Goal: Task Accomplishment & Management: Complete application form

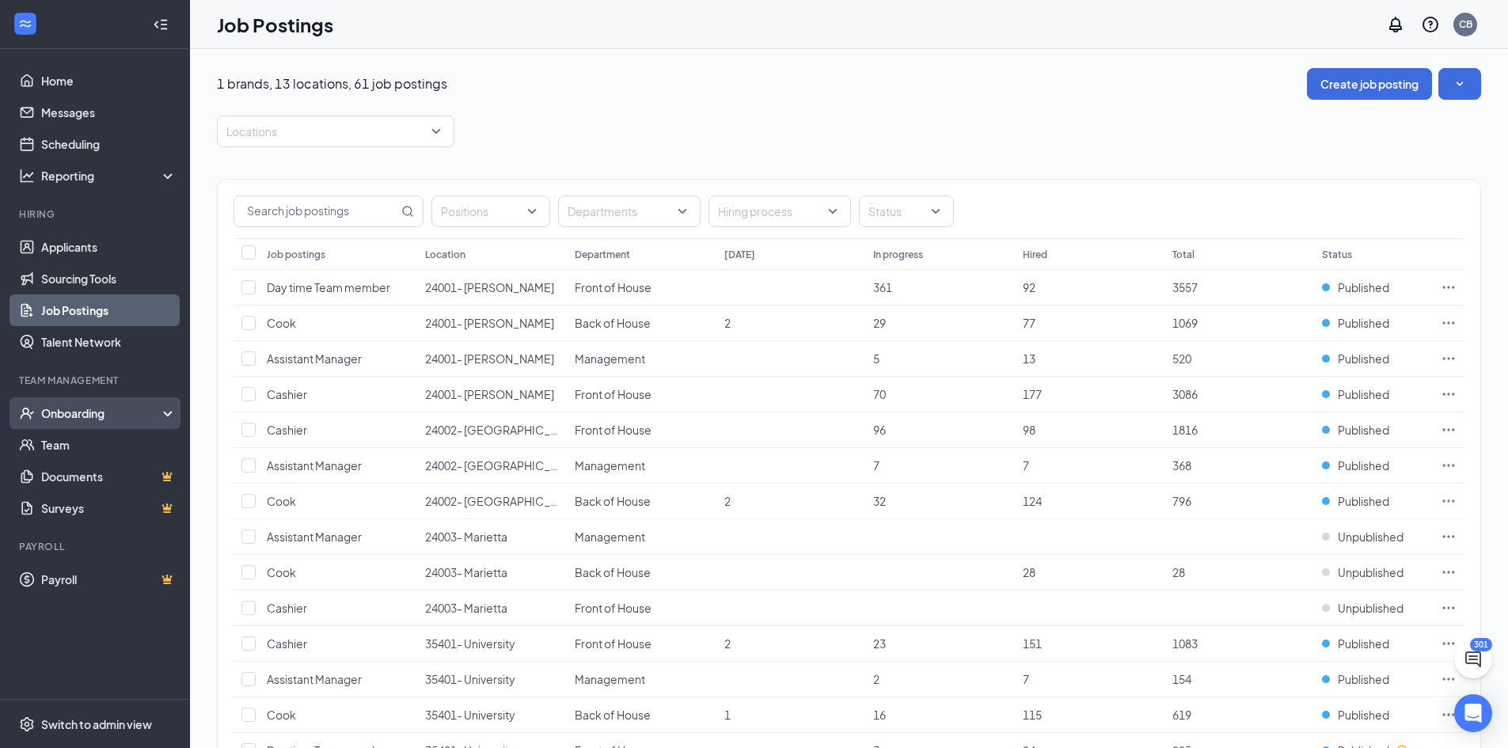
click at [62, 418] on div "Onboarding" at bounding box center [102, 413] width 122 height 16
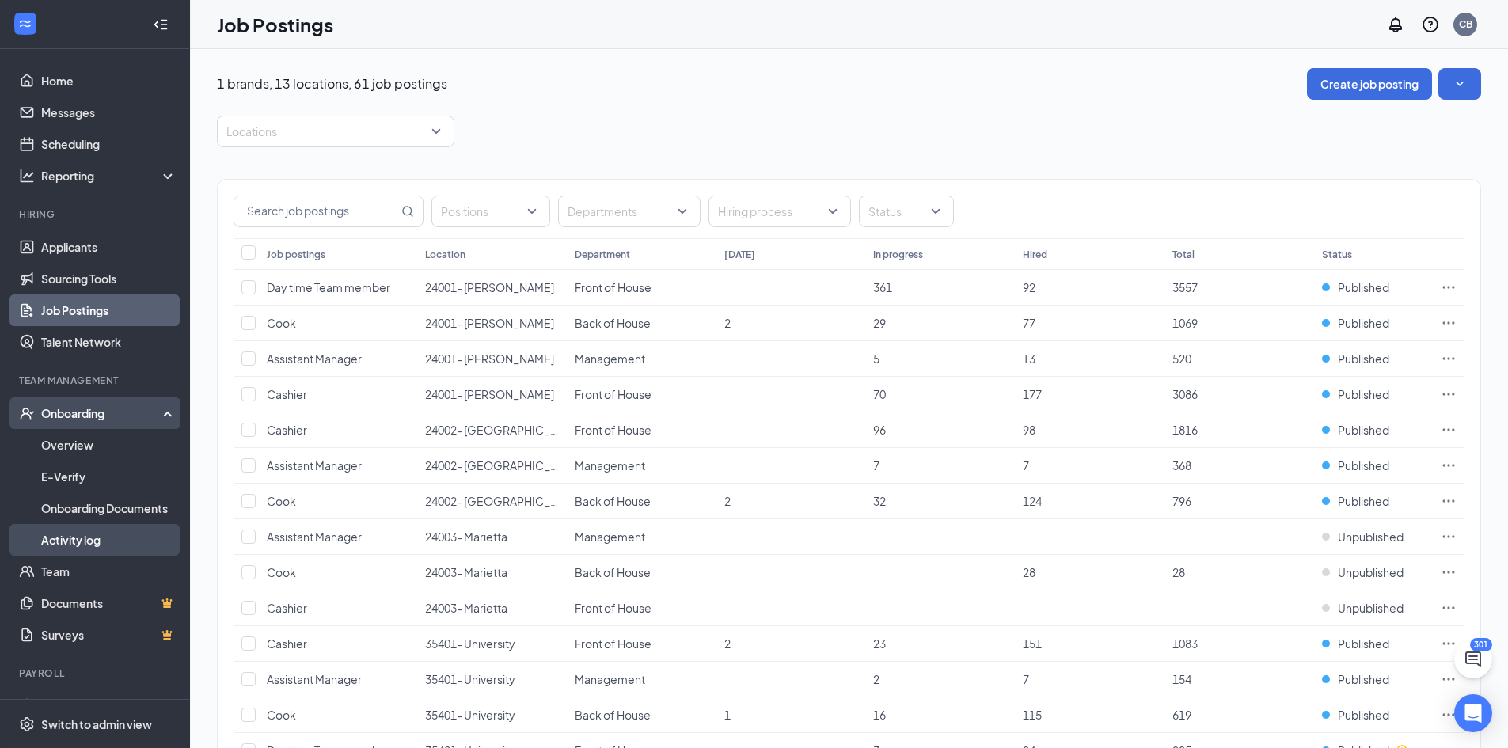
click at [76, 536] on link "Activity log" at bounding box center [108, 540] width 135 height 32
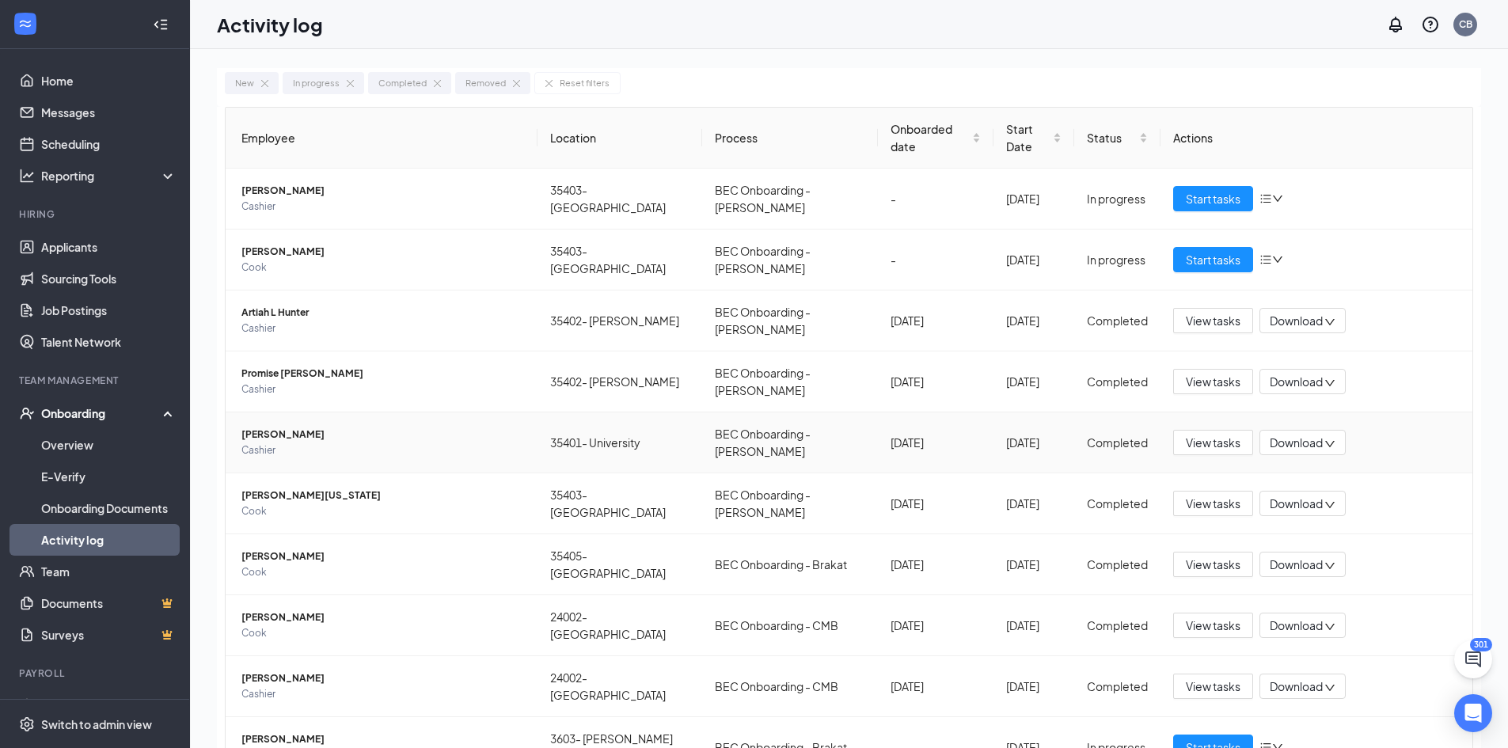
scroll to position [66, 0]
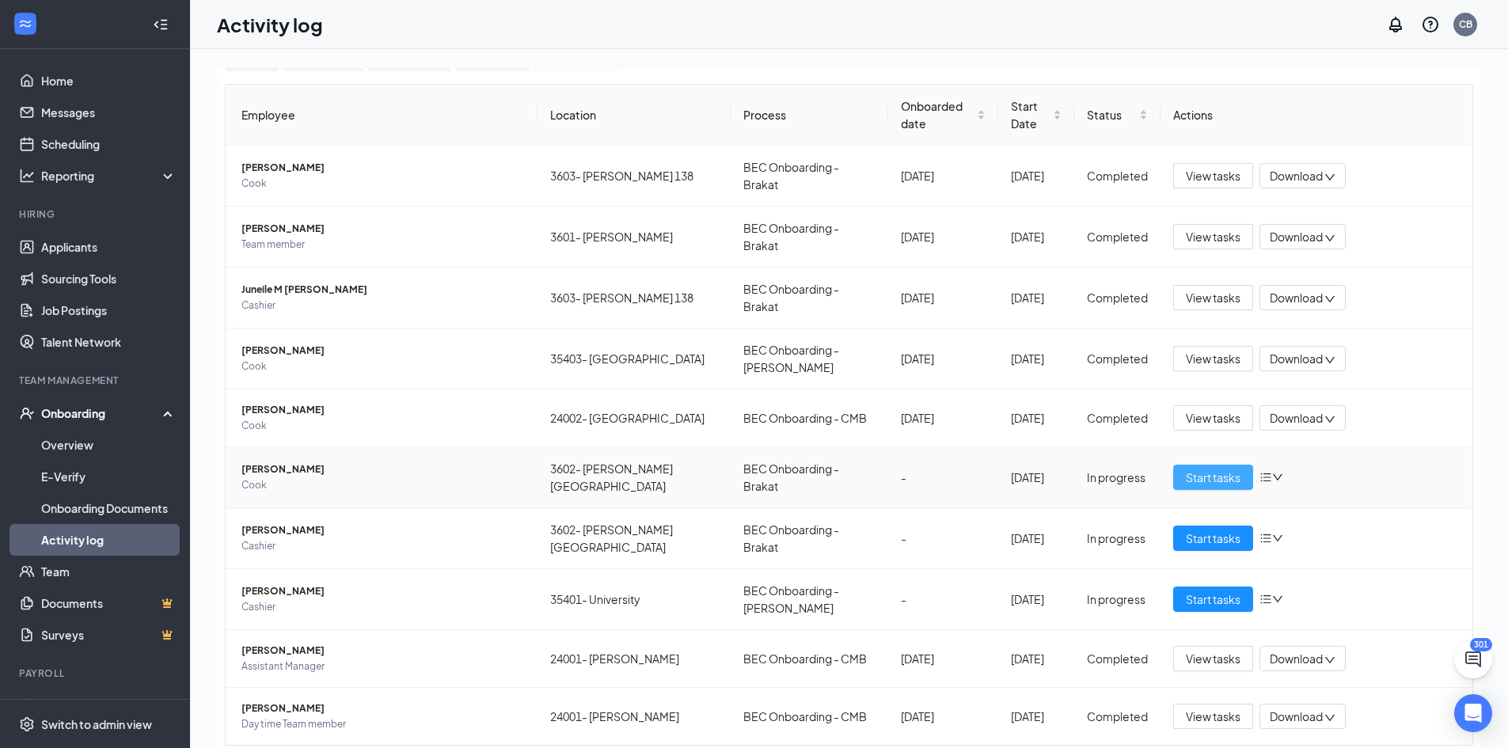
click at [1189, 469] on span "Start tasks" at bounding box center [1213, 477] width 55 height 17
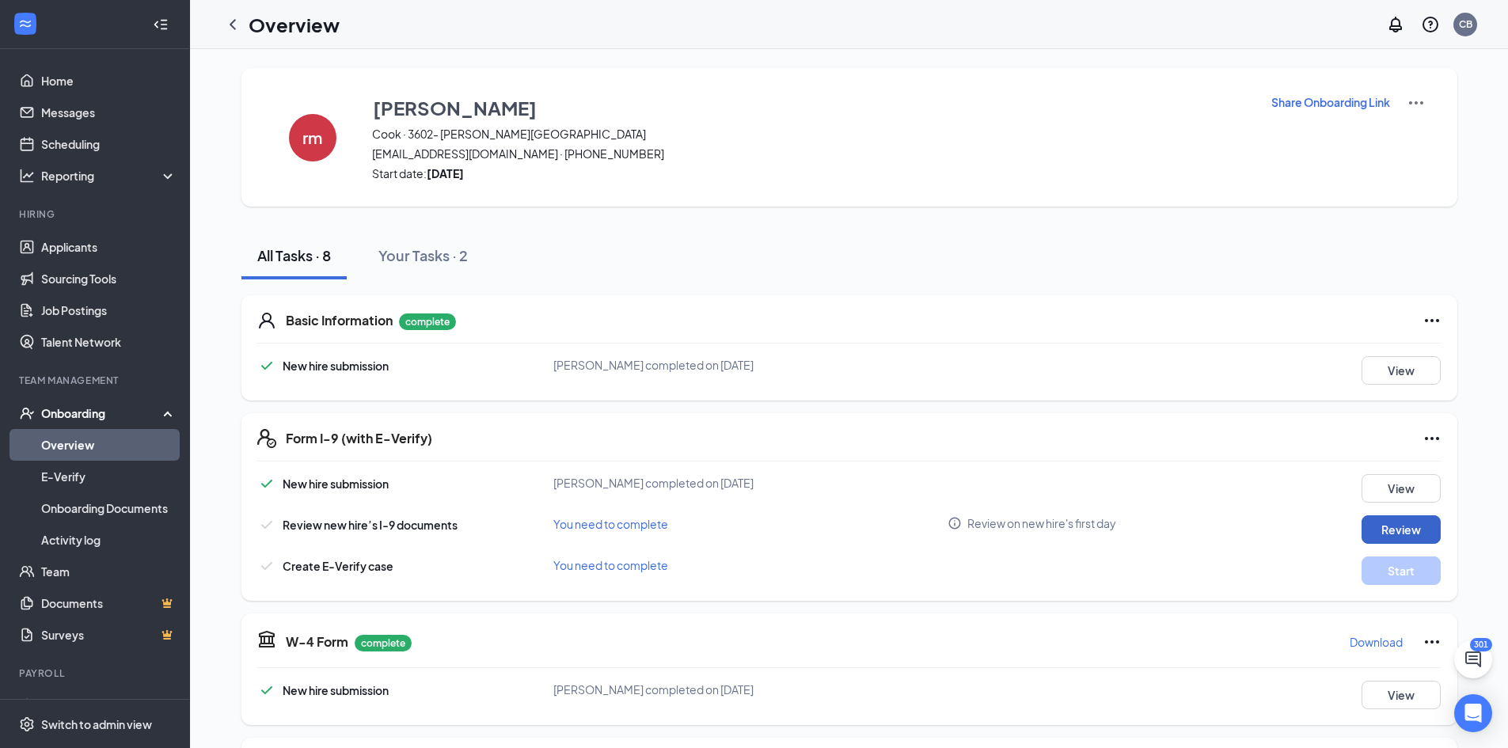
click at [1390, 528] on button "Review" at bounding box center [1400, 529] width 79 height 28
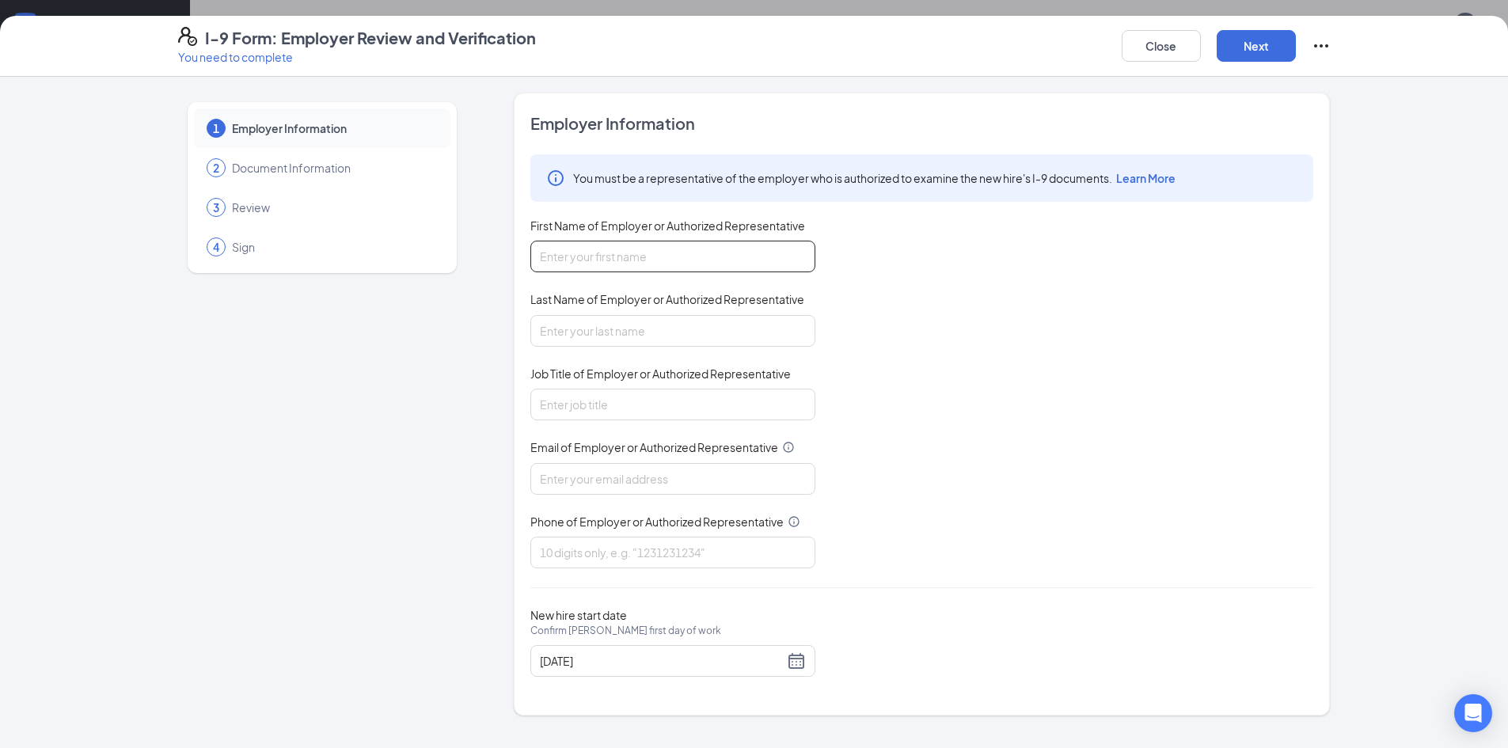
click at [588, 251] on input "First Name of Employer or Authorized Representative" at bounding box center [672, 257] width 285 height 32
type input "[PERSON_NAME]"
type input "Brown"
type input "[EMAIL_ADDRESS][DOMAIN_NAME]"
type input "7703160937"
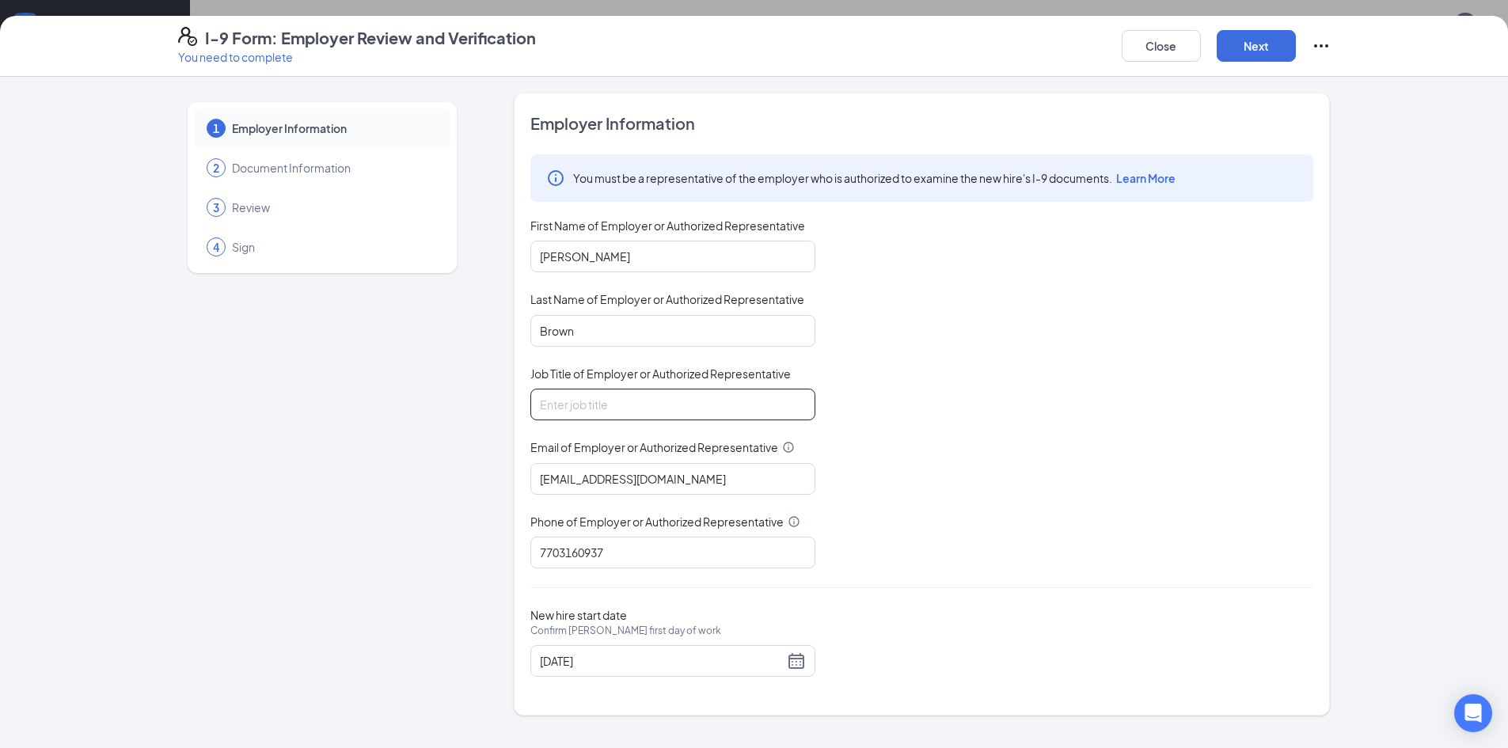
click at [604, 396] on input "Job Title of Employer or Authorized Representative" at bounding box center [672, 405] width 285 height 32
type input "HR"
click at [1254, 50] on button "Next" at bounding box center [1255, 46] width 79 height 32
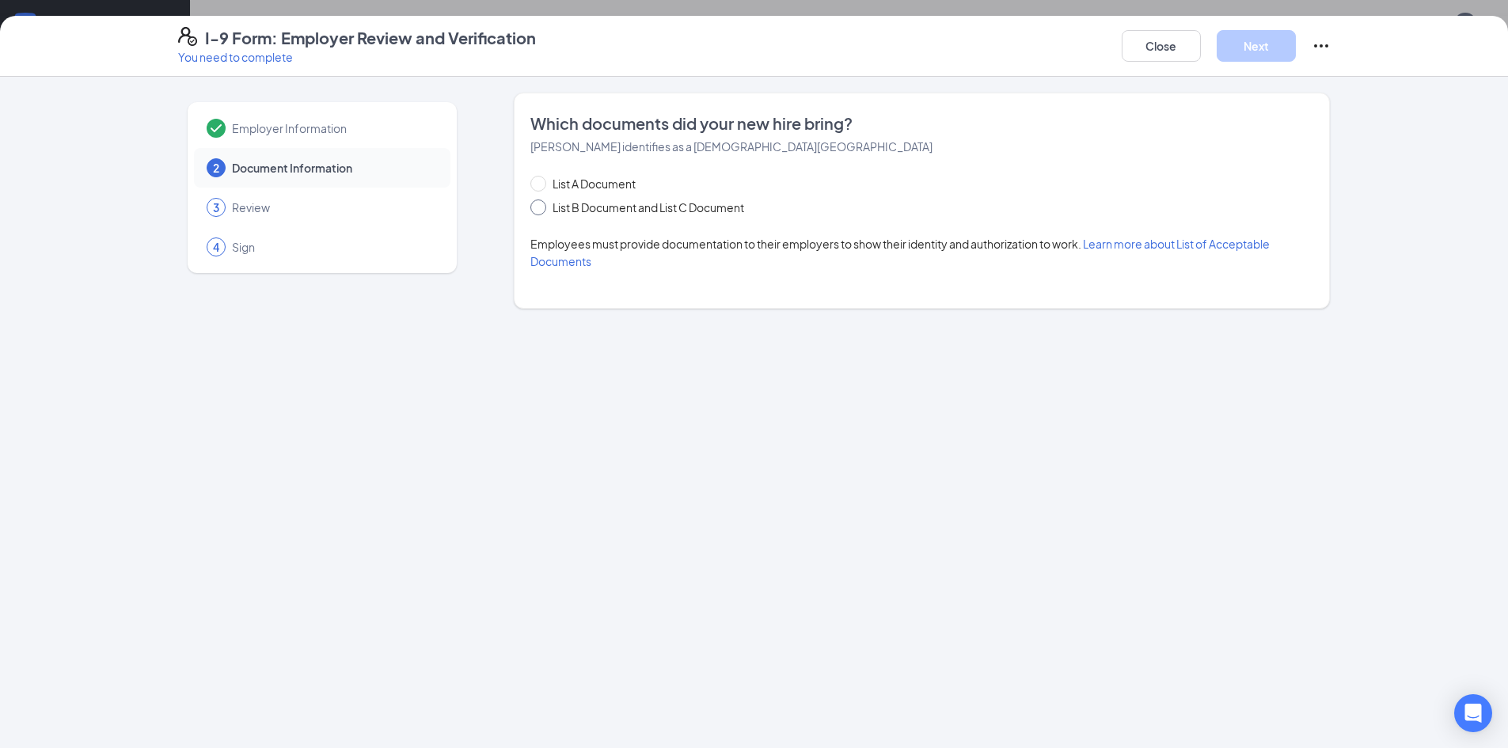
click at [543, 211] on span at bounding box center [538, 207] width 16 height 16
click at [541, 211] on input "List B Document and List C Document" at bounding box center [535, 204] width 11 height 11
radio input "true"
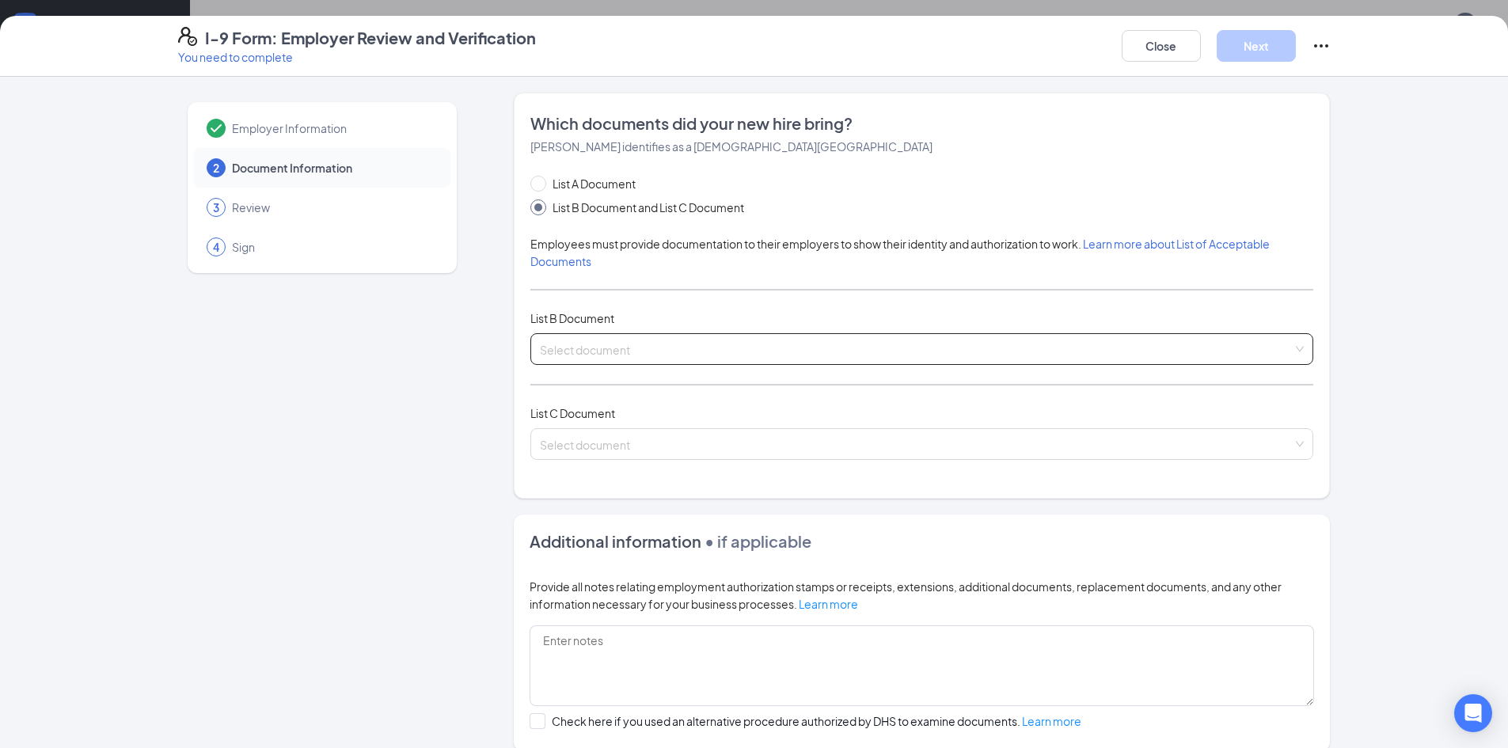
click at [693, 354] on input "search" at bounding box center [916, 346] width 753 height 24
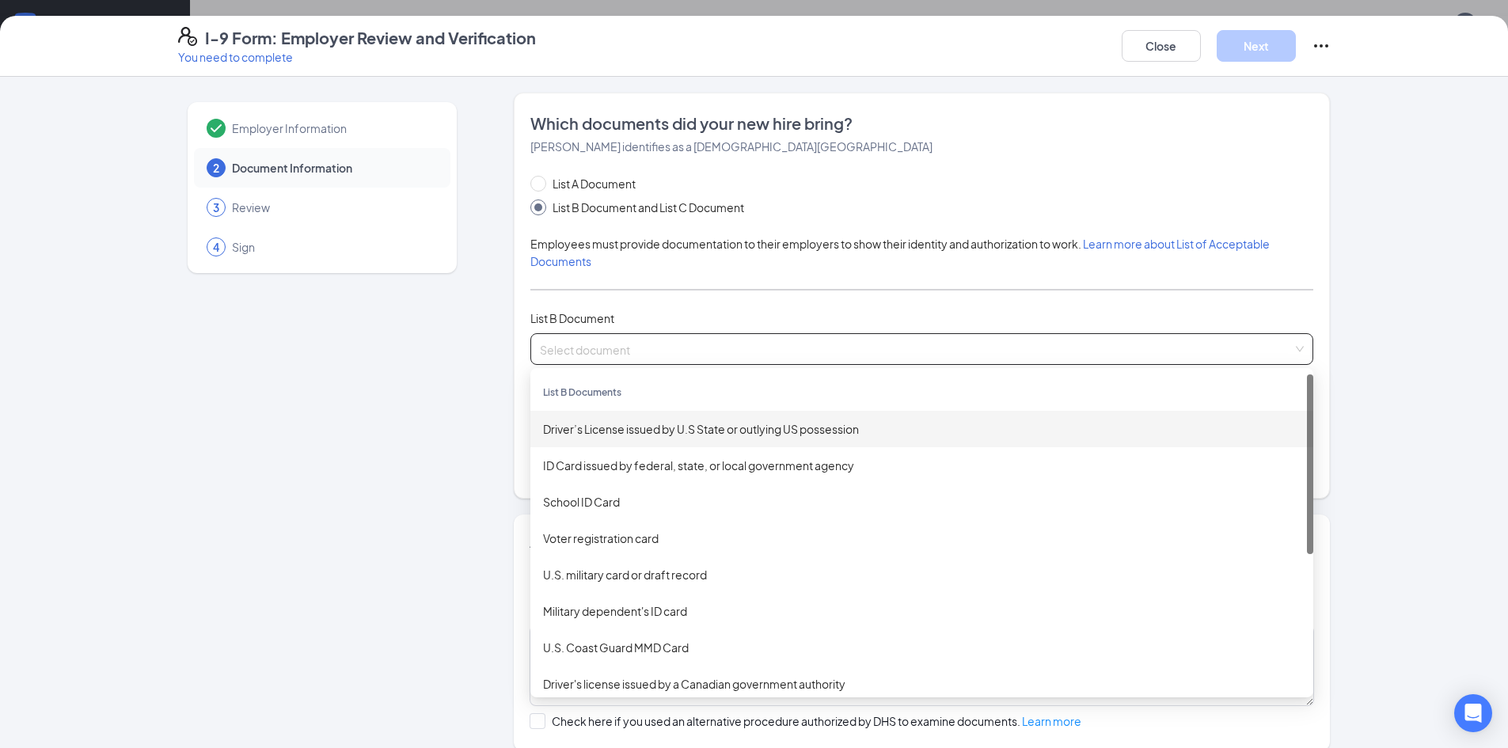
click at [681, 423] on div "Driver’s License issued by U.S State or outlying US possession" at bounding box center [921, 428] width 757 height 17
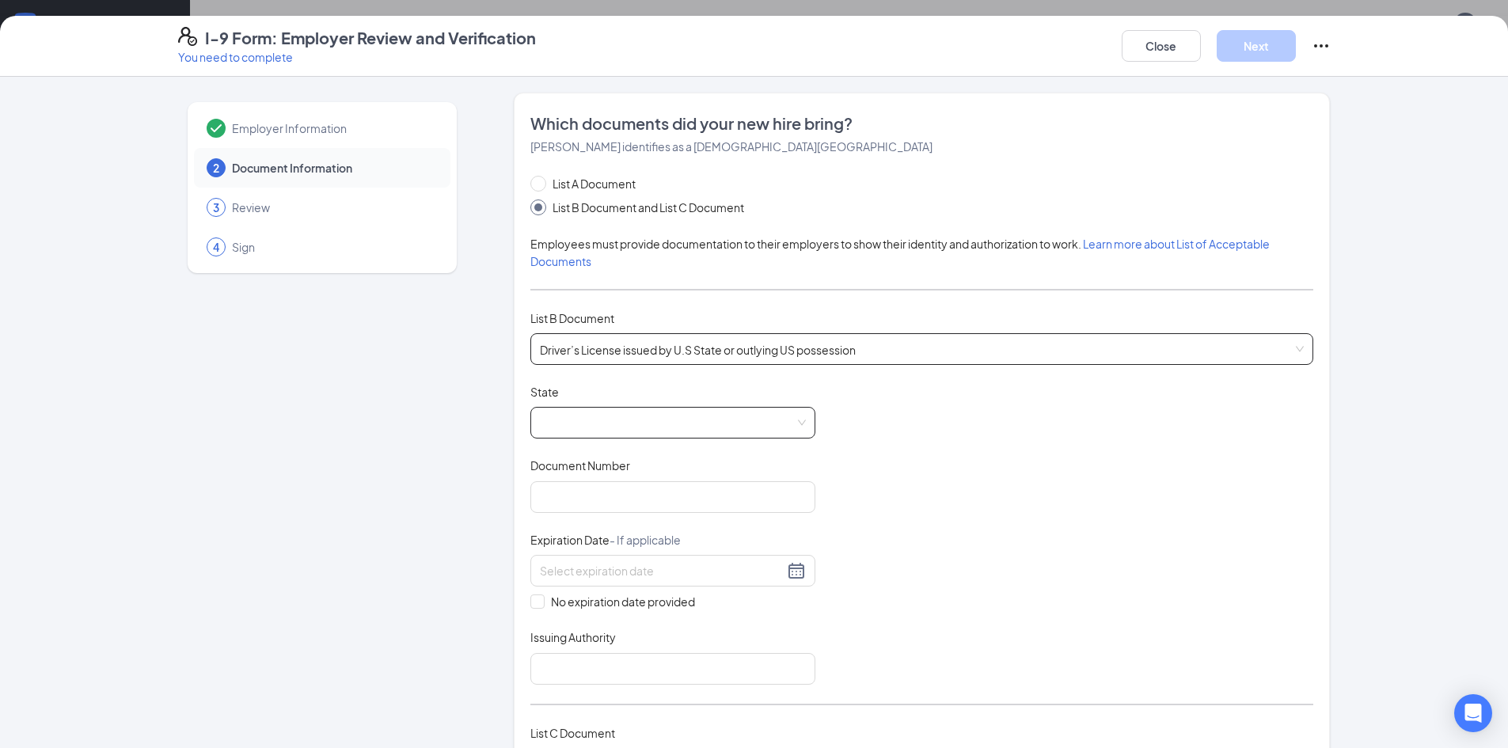
click at [692, 422] on span at bounding box center [673, 423] width 266 height 30
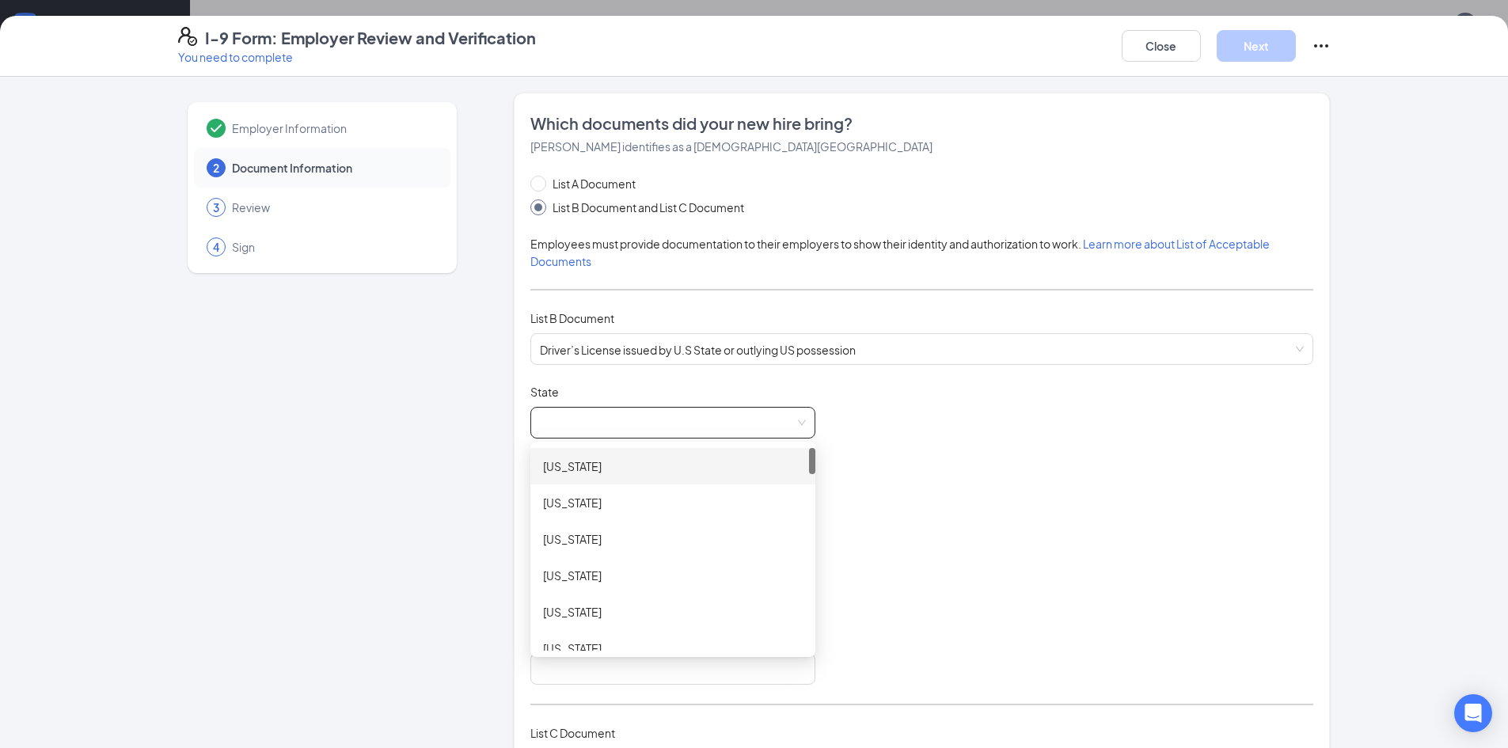
scroll to position [237, 0]
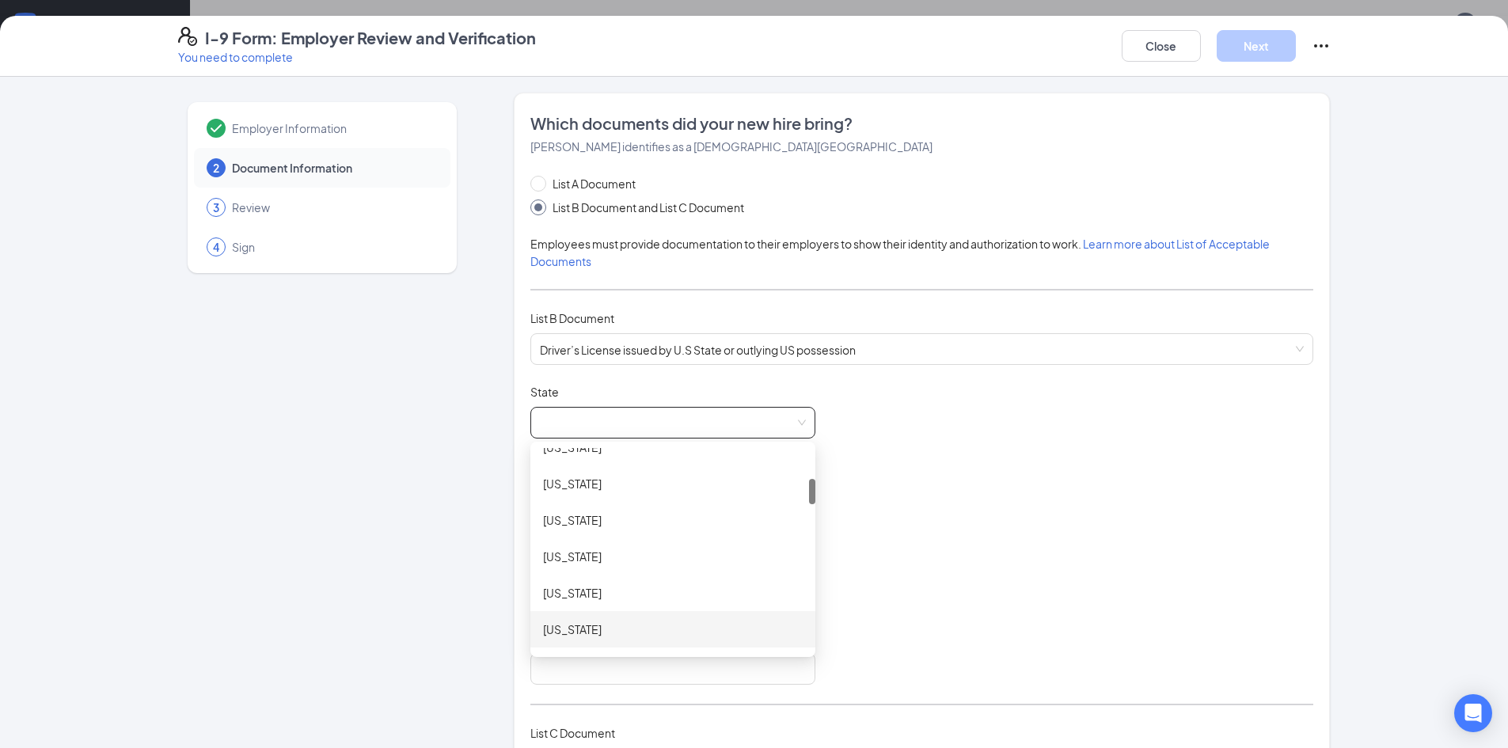
drag, startPoint x: 563, startPoint y: 633, endPoint x: 585, endPoint y: 551, distance: 85.2
click at [583, 554] on div "[US_STATE] [US_STATE] [US_STATE] [US_STATE] [US_STATE] [US_STATE] [US_STATE] [U…" at bounding box center [672, 574] width 285 height 291
click at [584, 637] on div "[US_STATE]" at bounding box center [673, 628] width 260 height 17
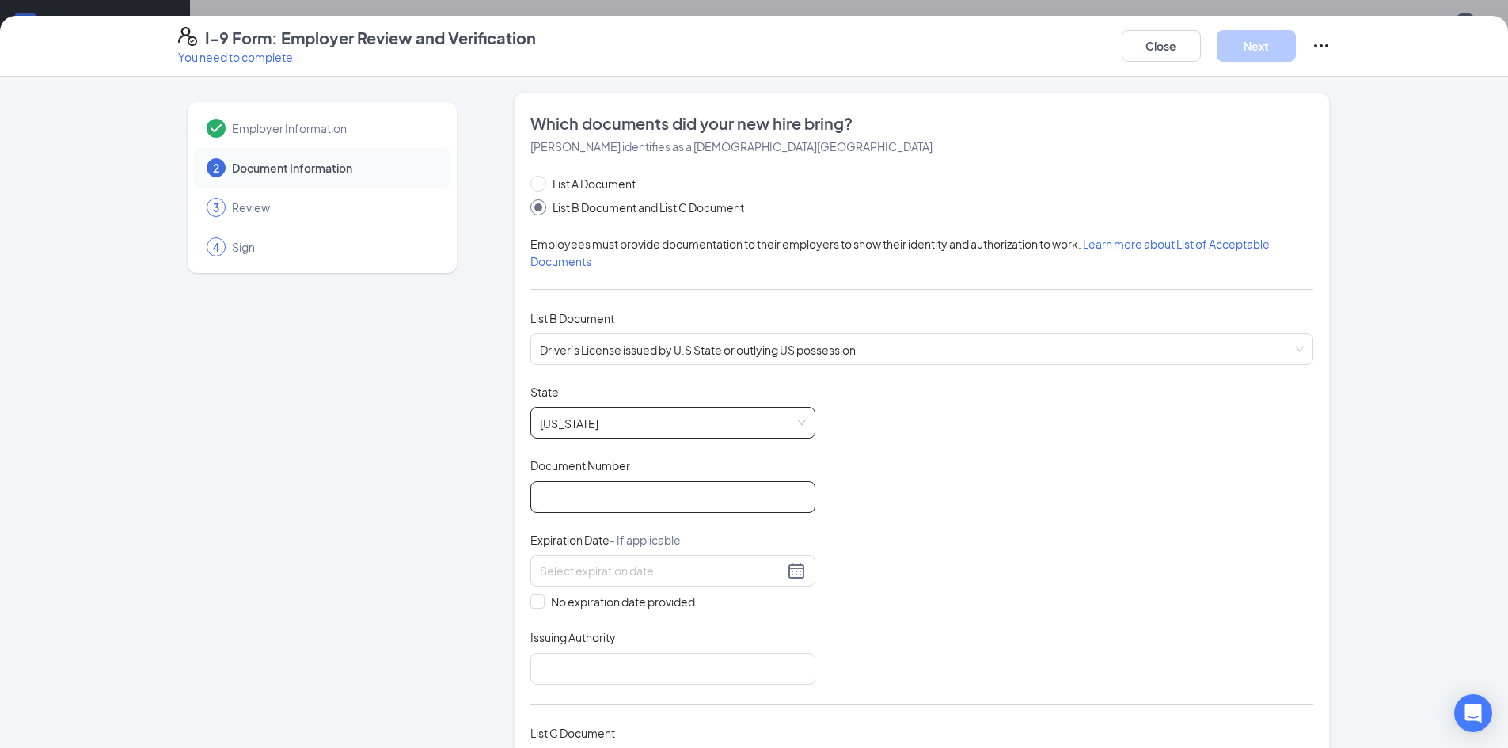
click at [651, 503] on input "Document Number" at bounding box center [672, 497] width 285 height 32
type input "071061132"
type input "[DATE]"
click at [607, 668] on input "Issuing Authority" at bounding box center [672, 669] width 285 height 32
type input "GA"
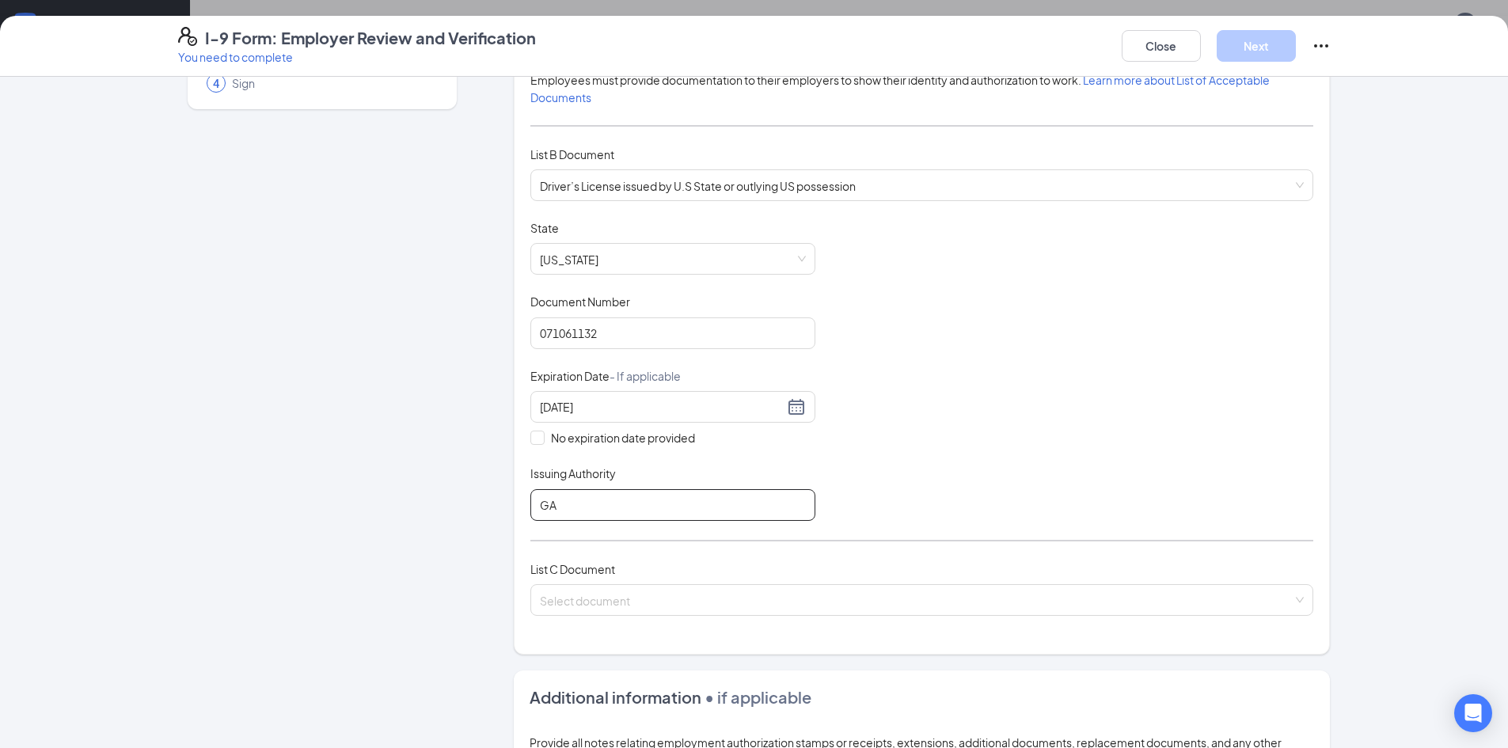
scroll to position [396, 0]
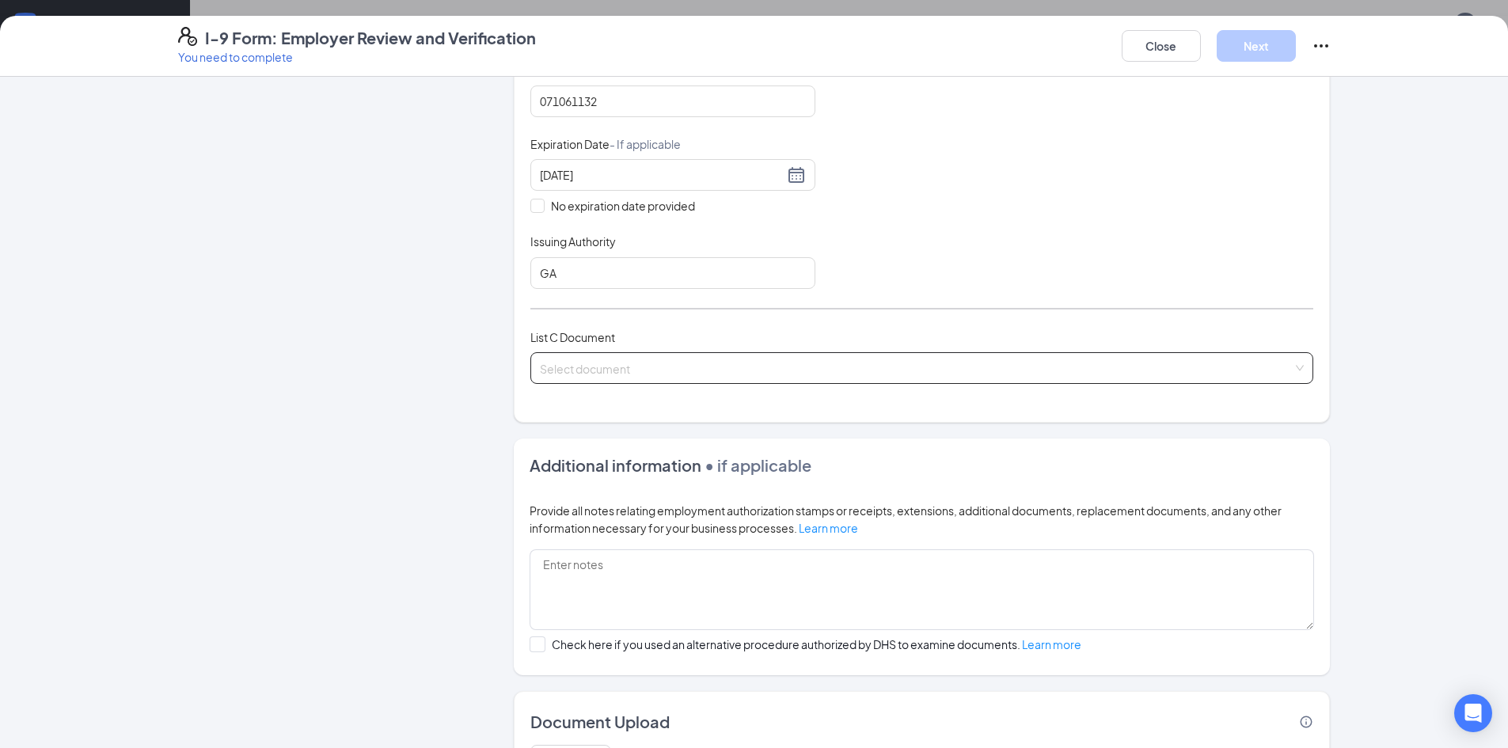
click at [616, 365] on input "search" at bounding box center [916, 365] width 753 height 24
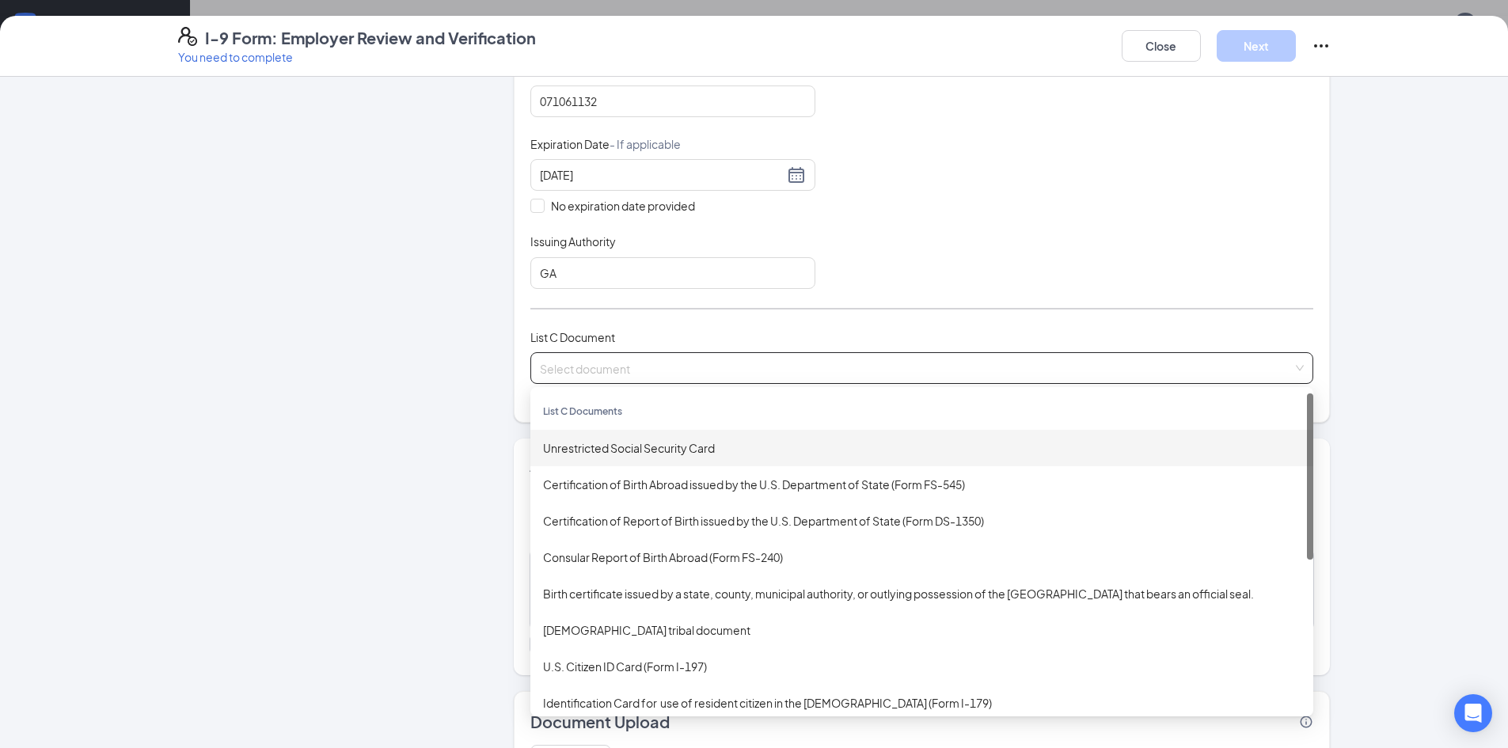
click at [616, 442] on div "Unrestricted Social Security Card" at bounding box center [921, 447] width 757 height 17
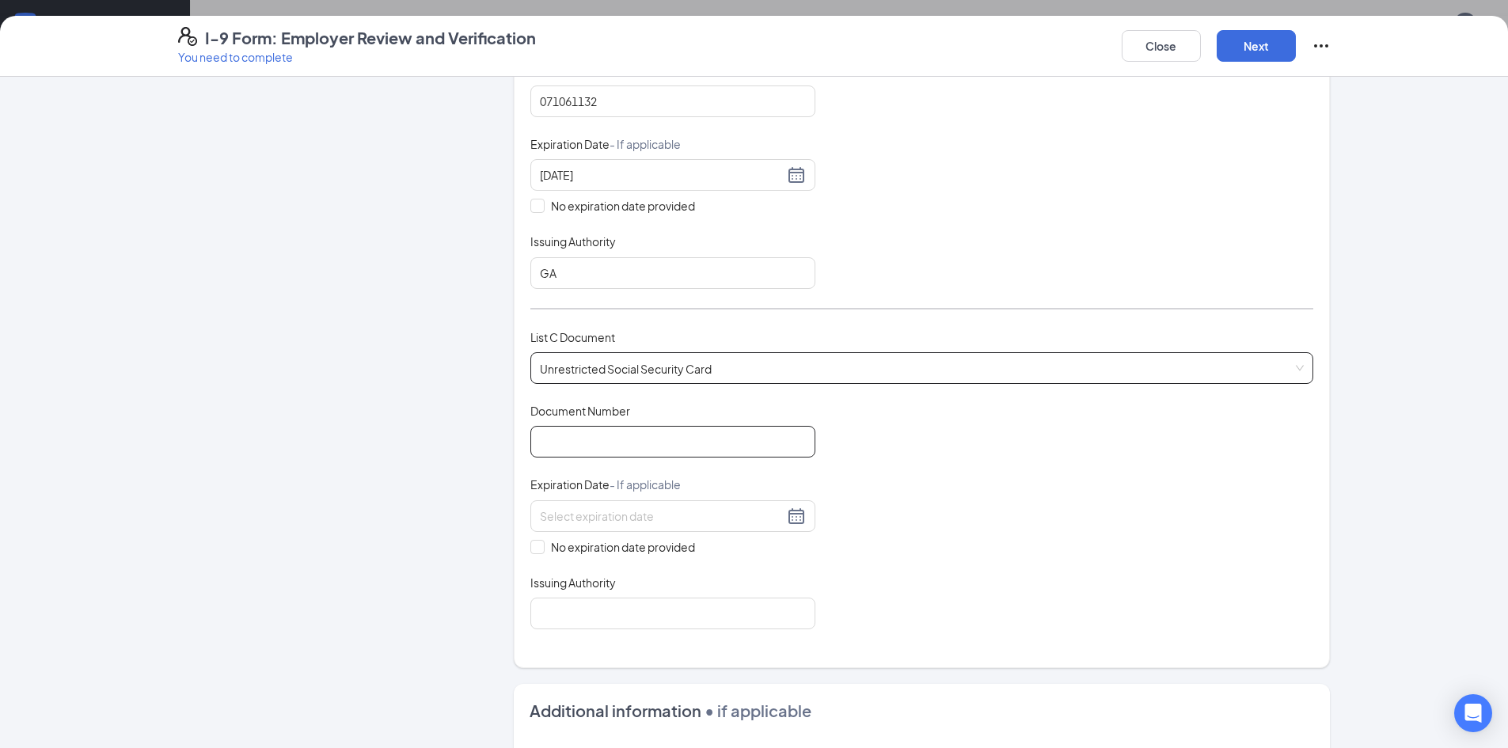
click at [616, 442] on input "Document Number" at bounding box center [672, 442] width 285 height 32
type input "675320474"
click at [533, 545] on input "No expiration date provided" at bounding box center [535, 545] width 11 height 11
checkbox input "true"
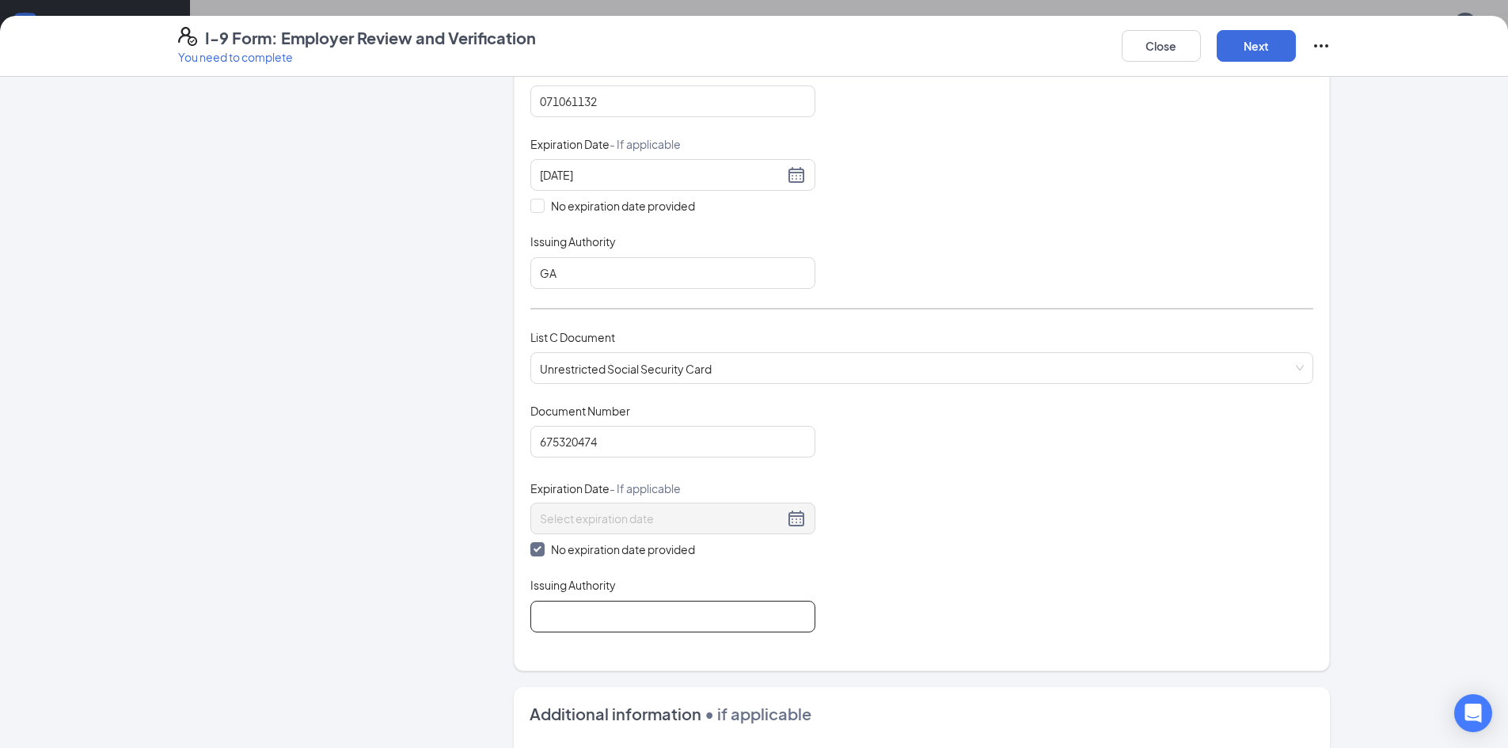
click at [590, 626] on input "Issuing Authority" at bounding box center [672, 617] width 285 height 32
type input "SSA"
click at [1265, 47] on button "Next" at bounding box center [1255, 46] width 79 height 32
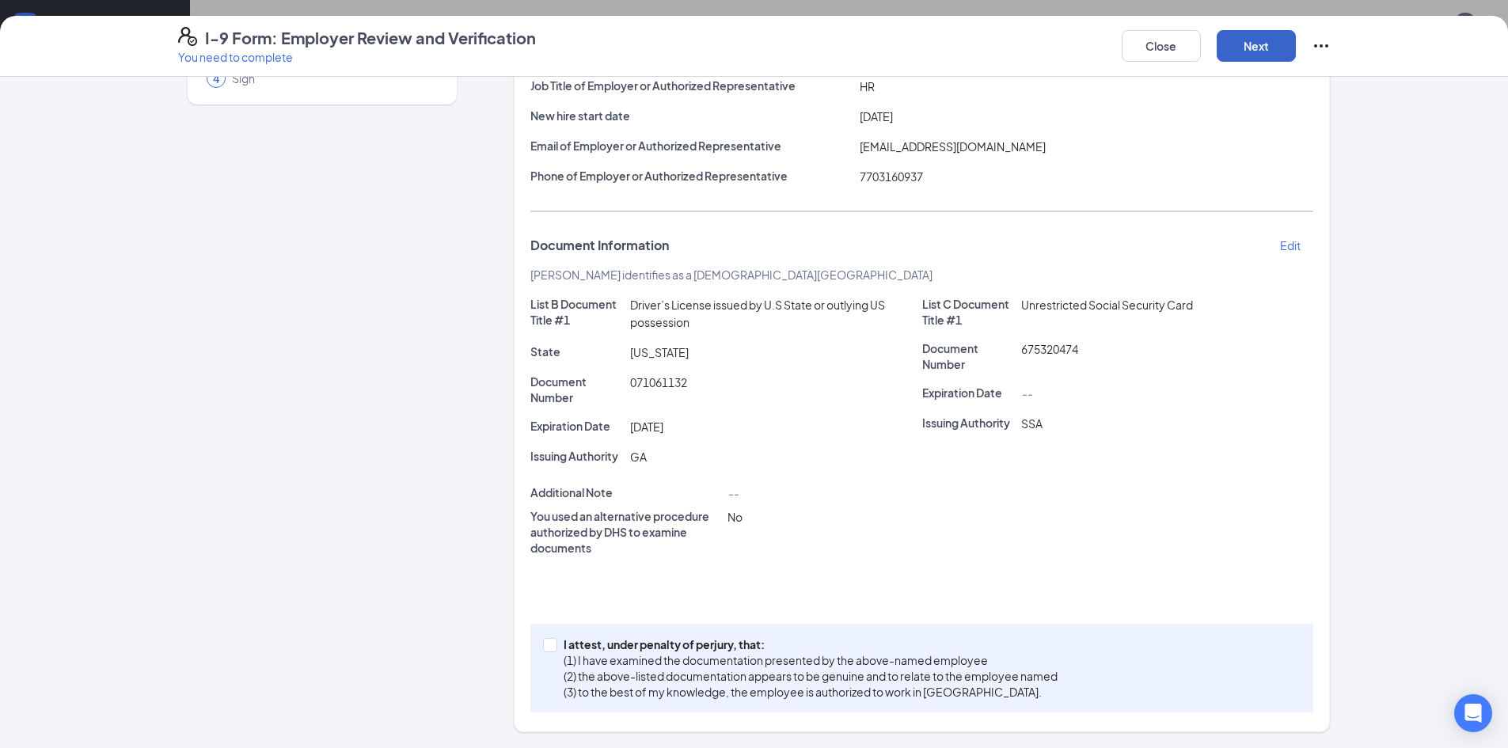
scroll to position [169, 0]
click at [548, 647] on input "I attest, under penalty of [PERSON_NAME], that: (1) I have examined the documen…" at bounding box center [548, 643] width 11 height 11
checkbox input "true"
click at [1252, 52] on button "Next" at bounding box center [1255, 46] width 79 height 32
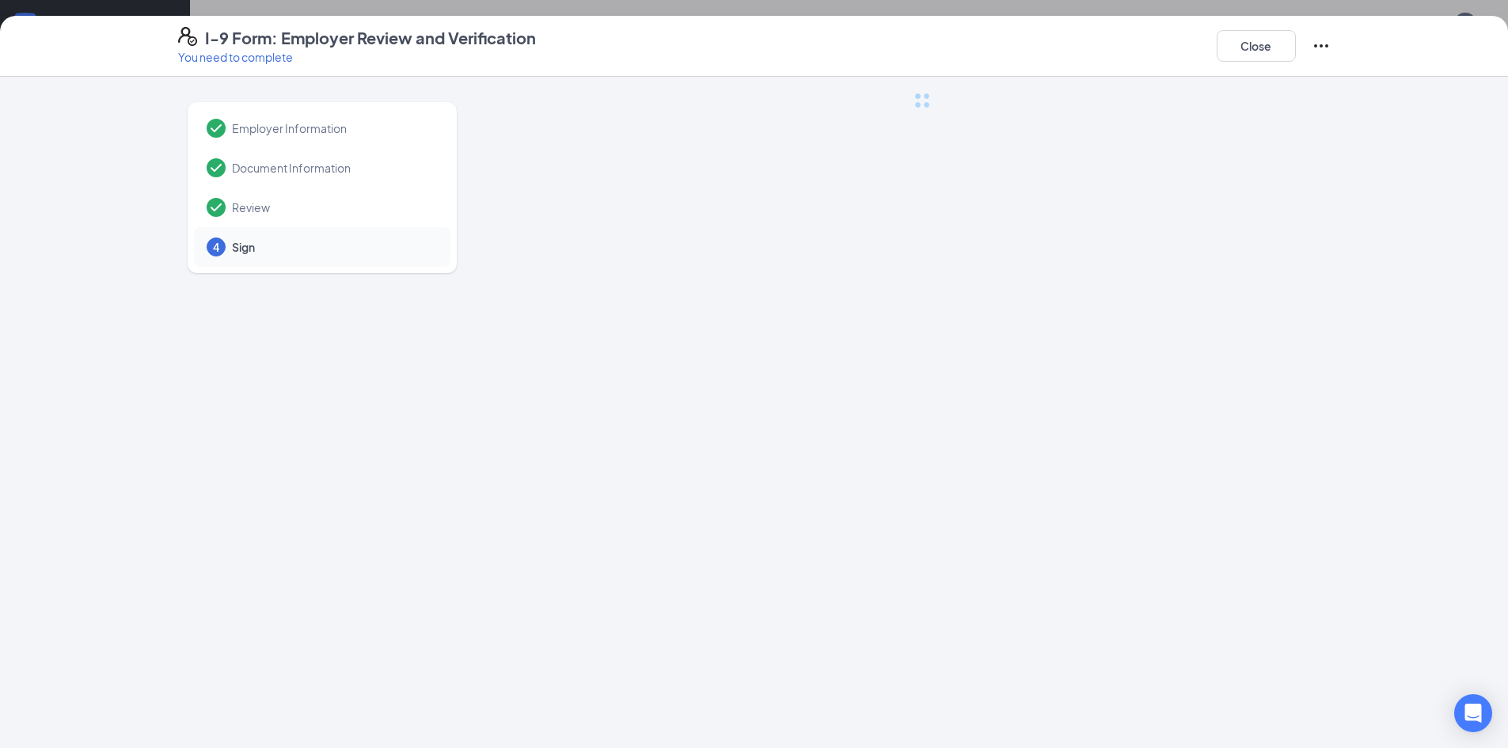
scroll to position [0, 0]
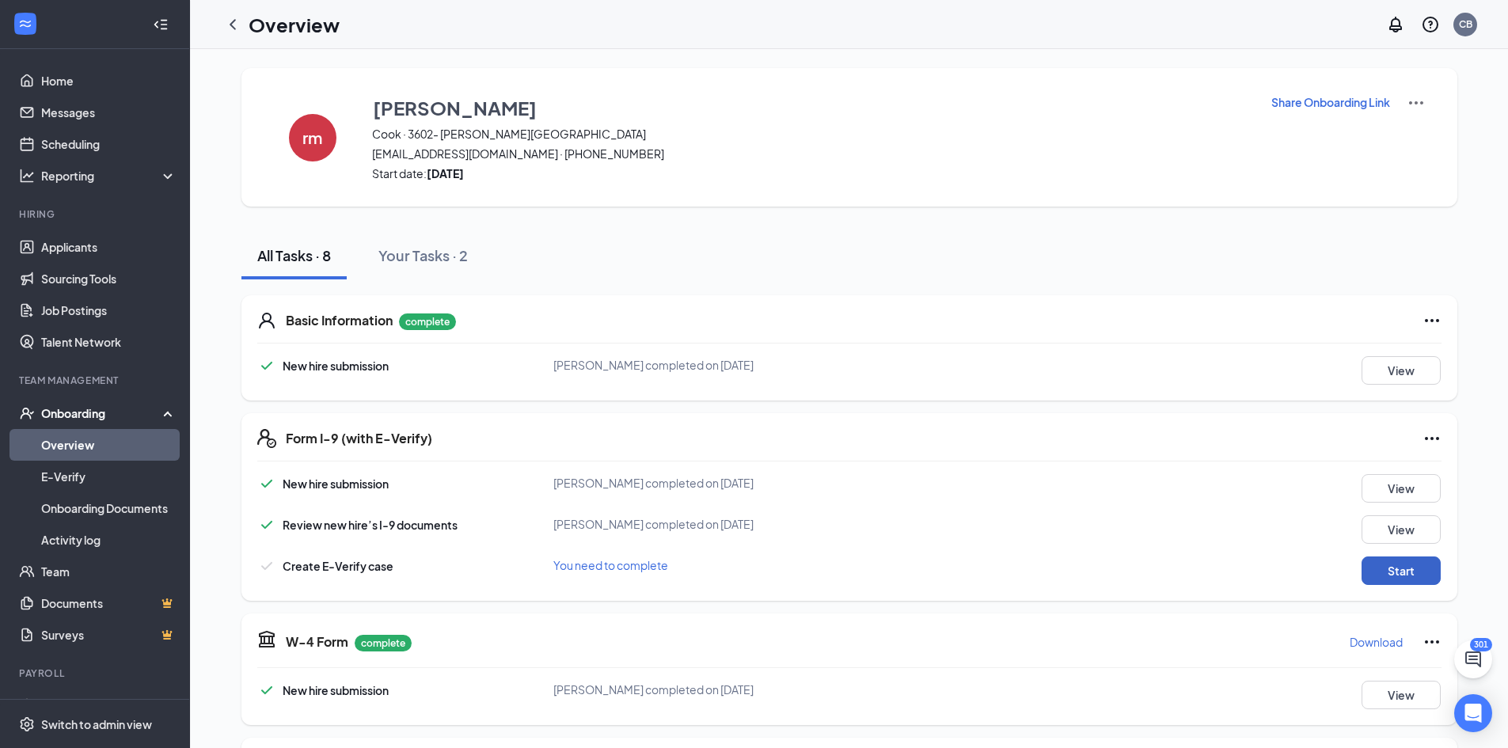
click at [1389, 573] on button "Start" at bounding box center [1400, 570] width 79 height 28
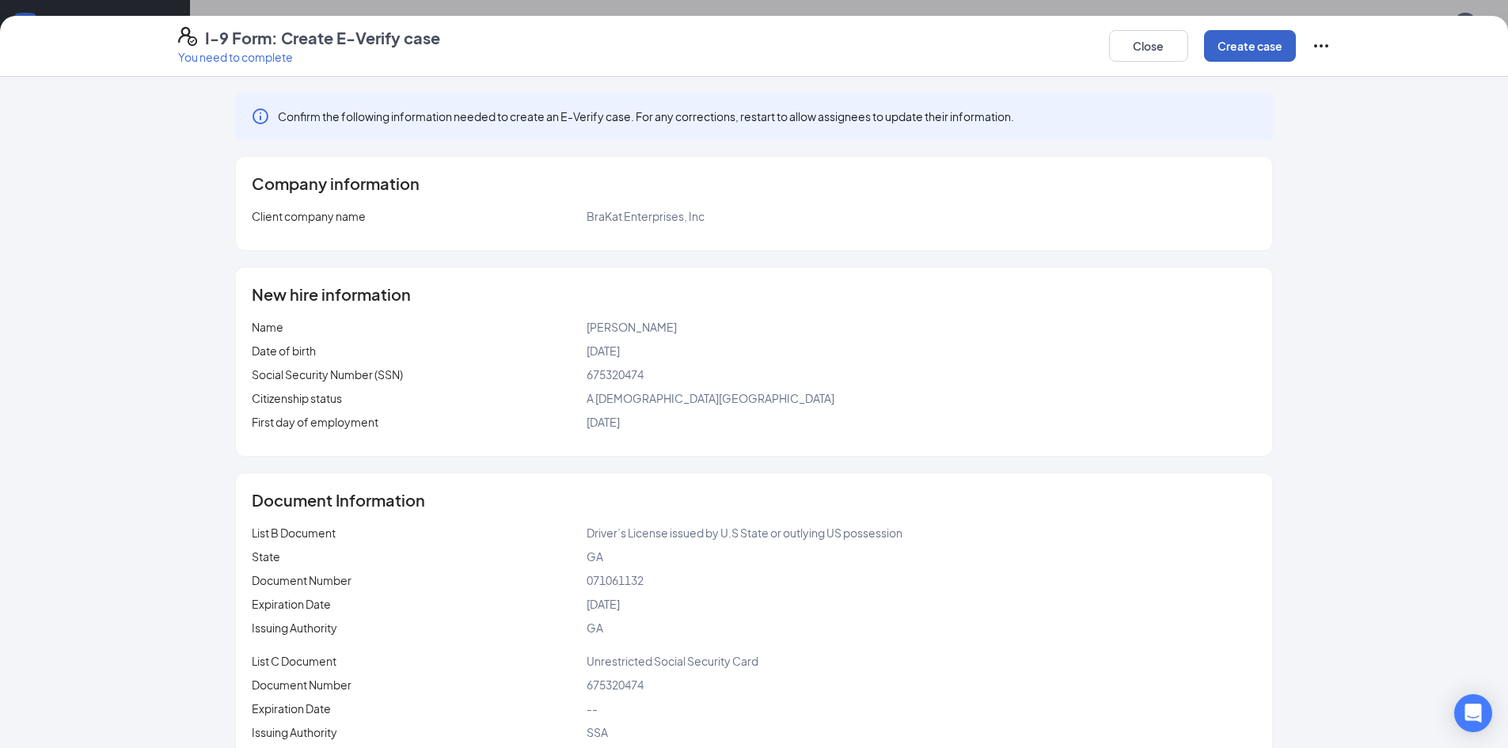
click at [1247, 44] on button "Create case" at bounding box center [1250, 46] width 92 height 32
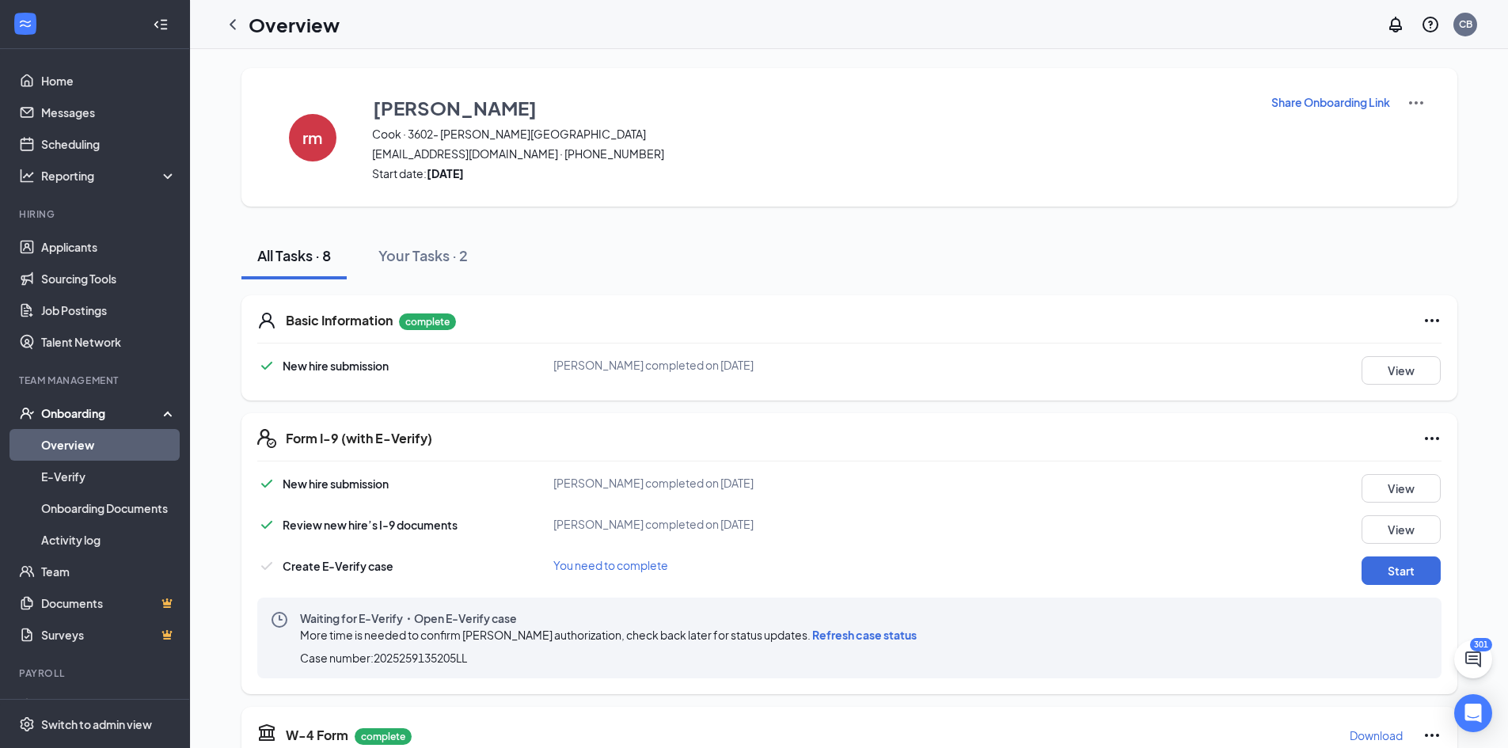
click at [1090, 538] on div "Review new hire’s I-9 documents [PERSON_NAME] completed on [DATE] View" at bounding box center [849, 529] width 1184 height 28
click at [87, 533] on link "Activity log" at bounding box center [108, 540] width 135 height 32
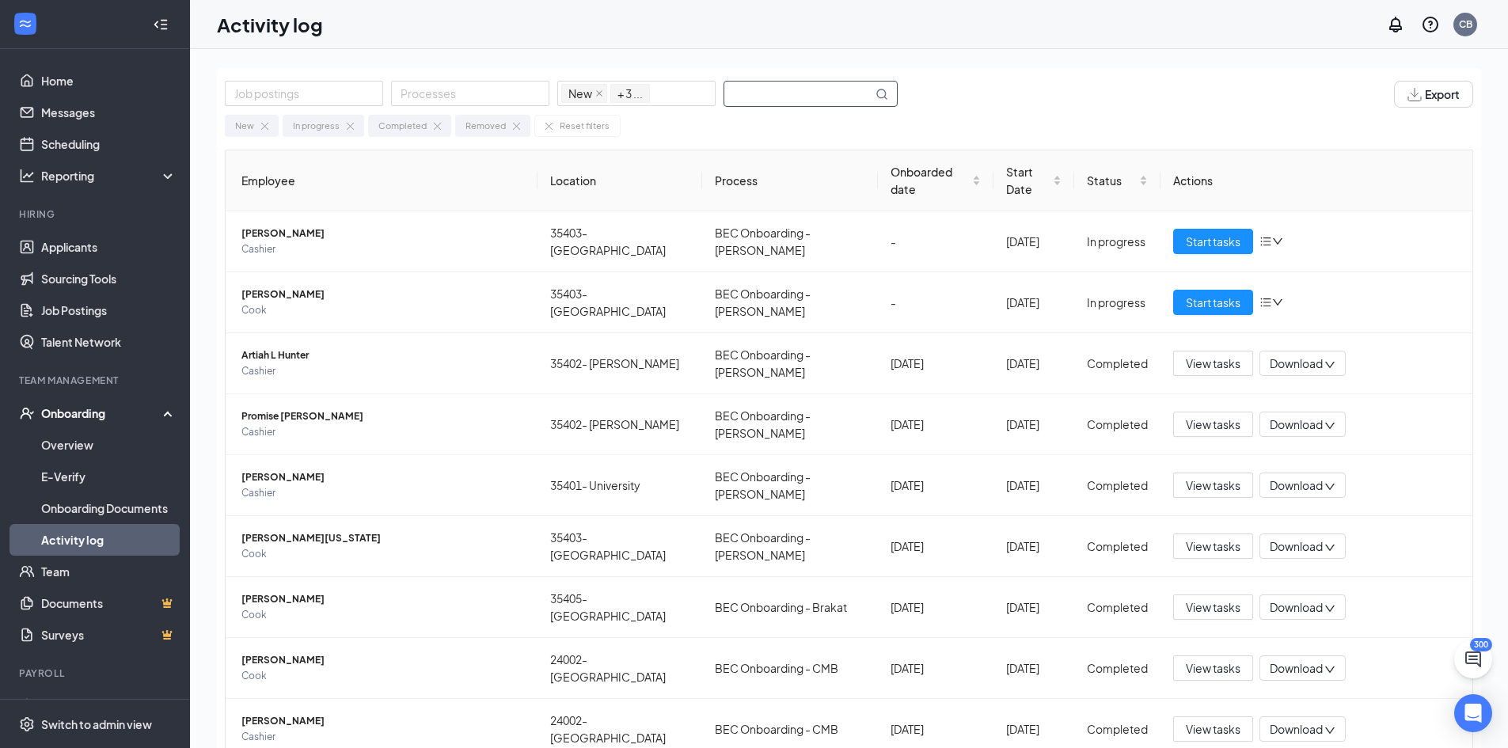
click at [794, 96] on input "text" at bounding box center [798, 94] width 148 height 25
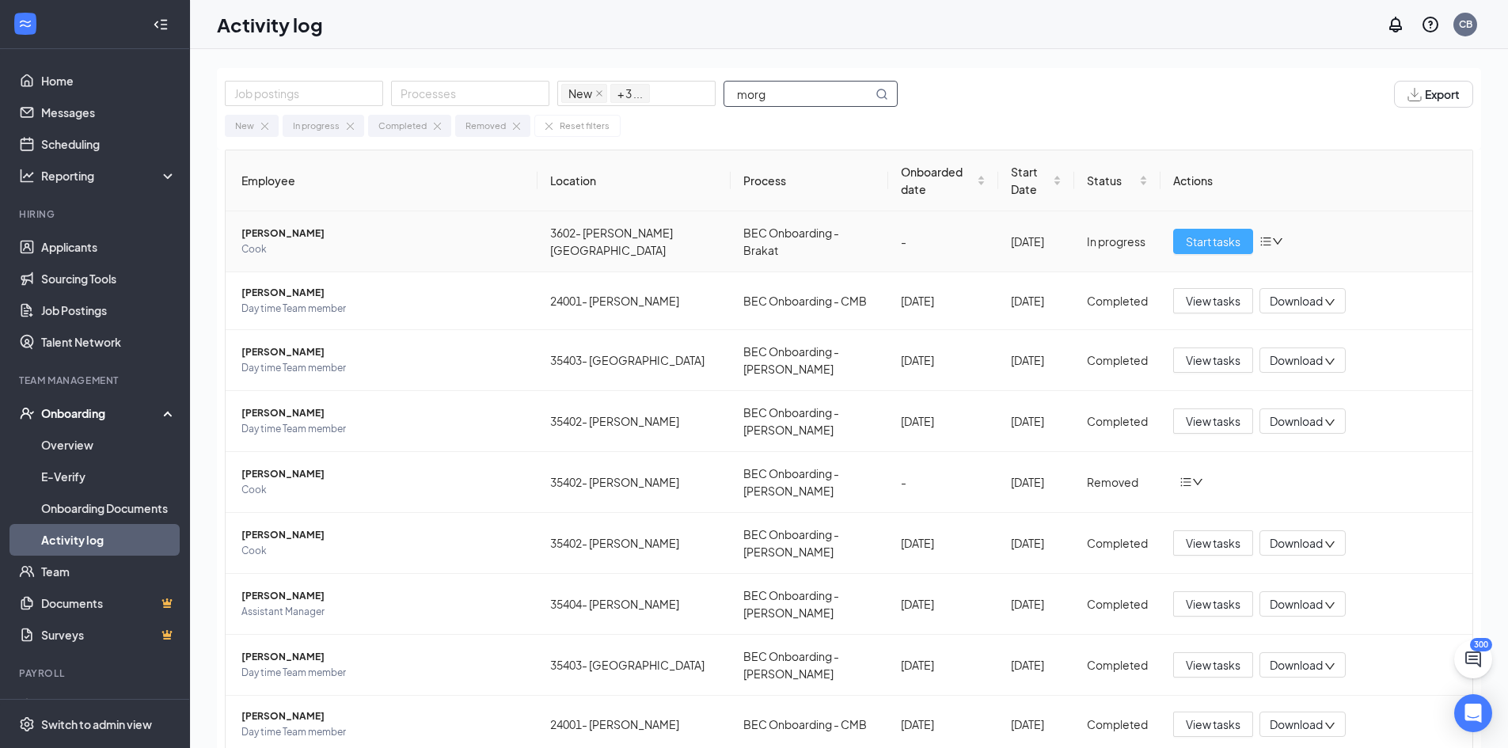
type input "morg"
click at [1202, 233] on span "Start tasks" at bounding box center [1213, 241] width 55 height 17
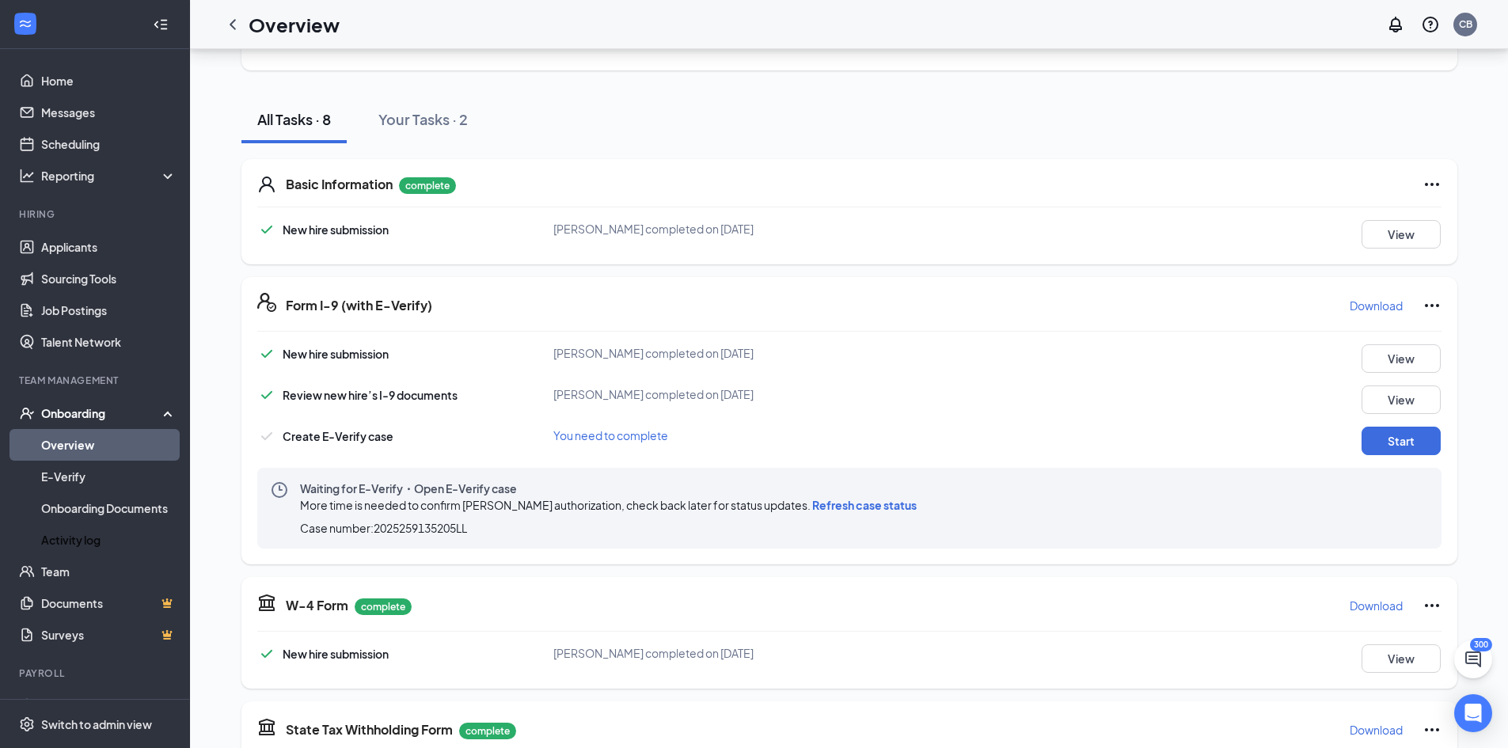
scroll to position [158, 0]
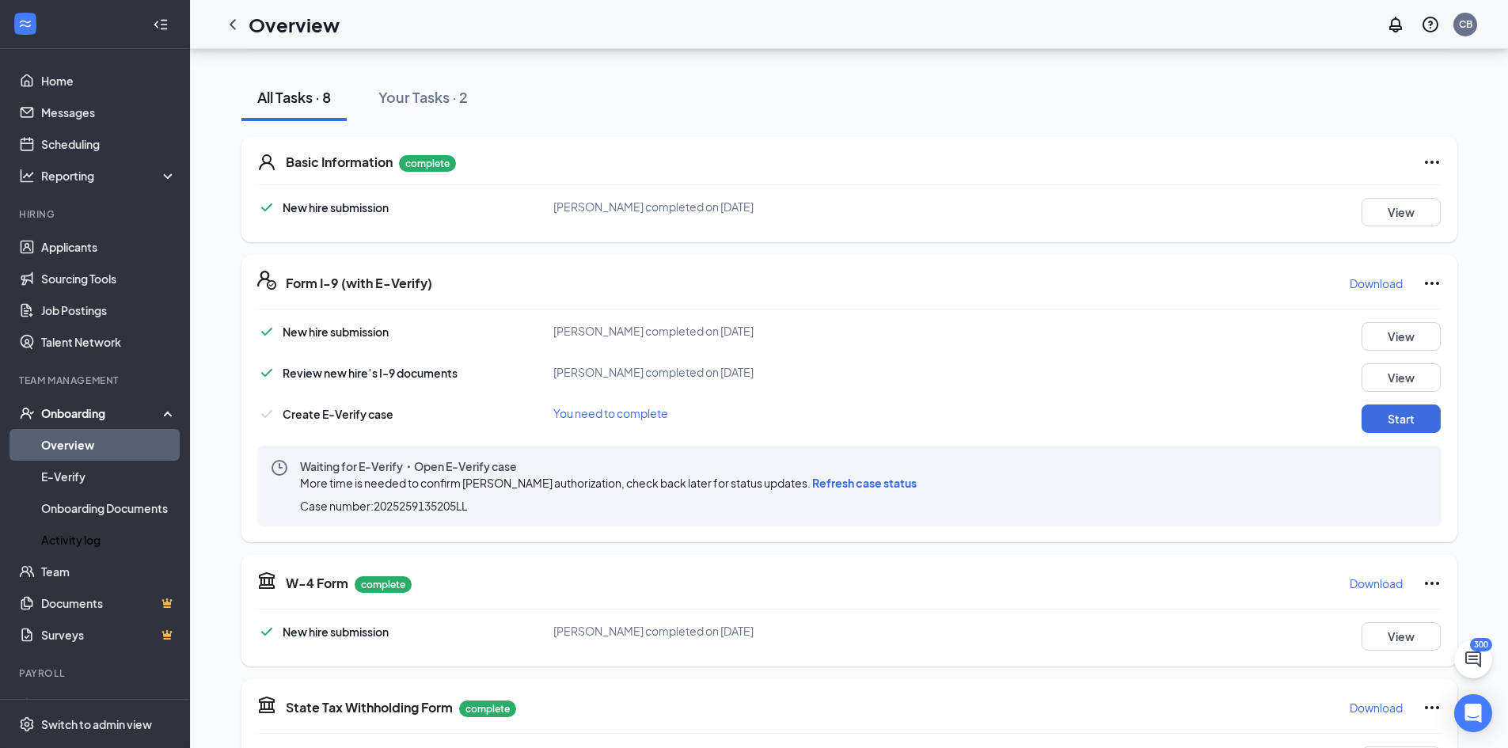
click at [873, 478] on span "Refresh case status" at bounding box center [864, 483] width 104 height 14
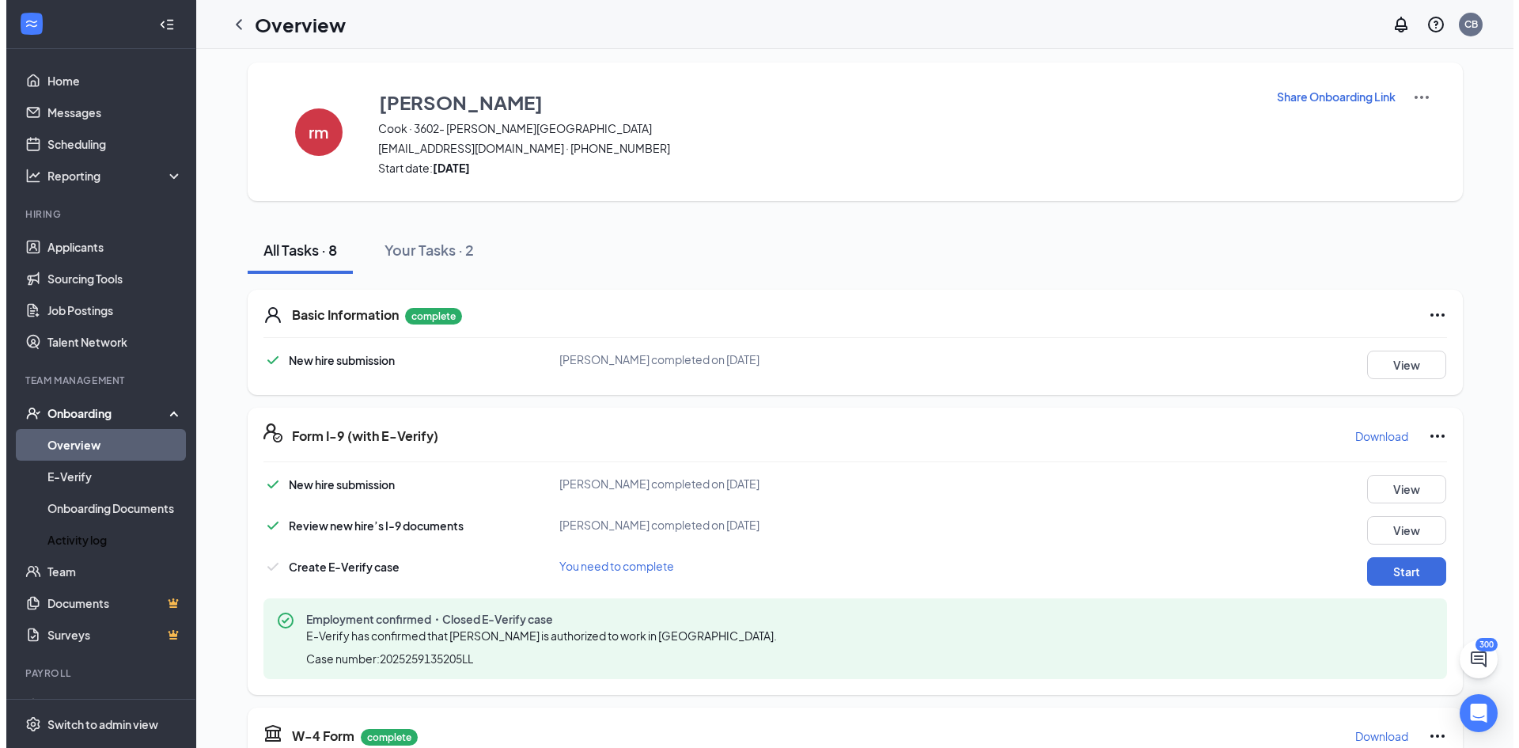
scroll to position [0, 0]
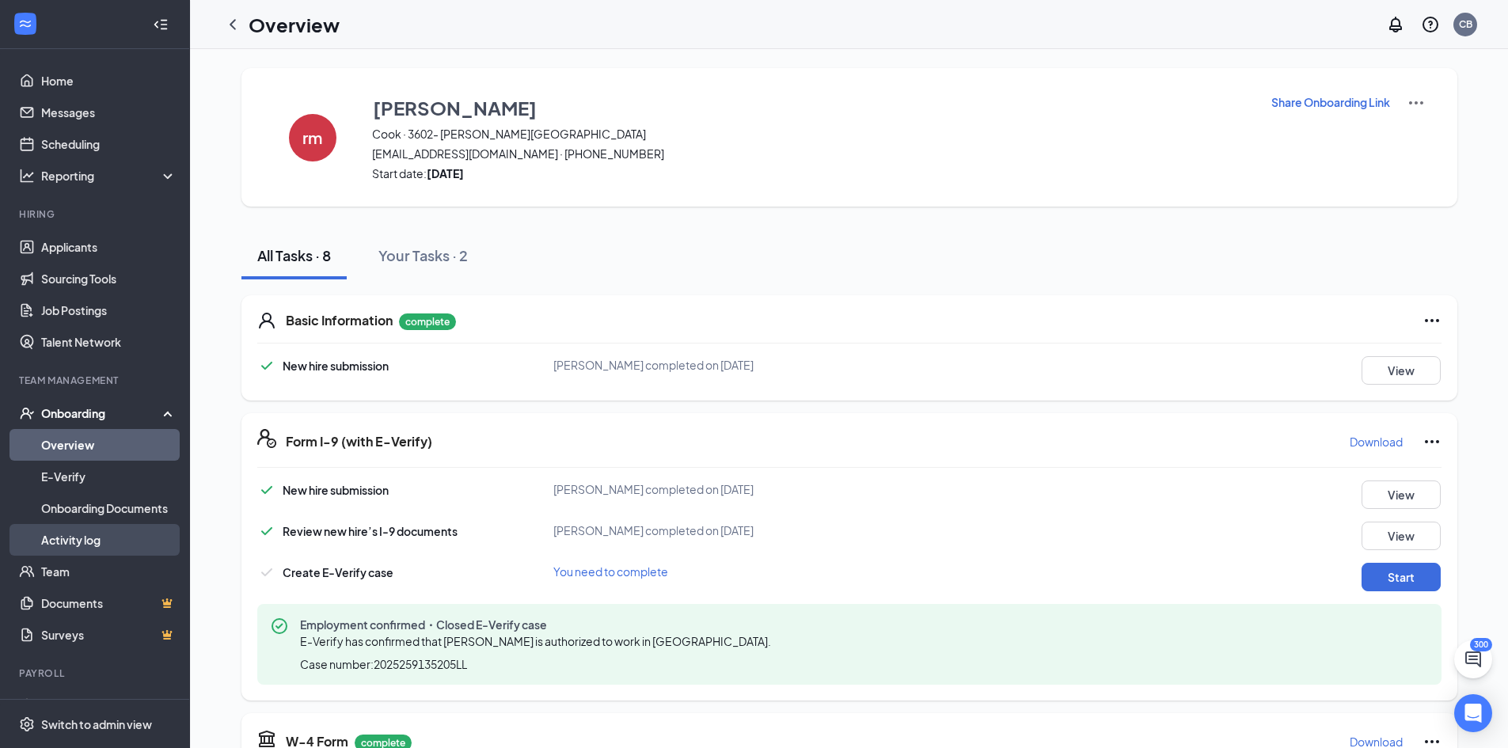
click at [73, 538] on link "Activity log" at bounding box center [108, 540] width 135 height 32
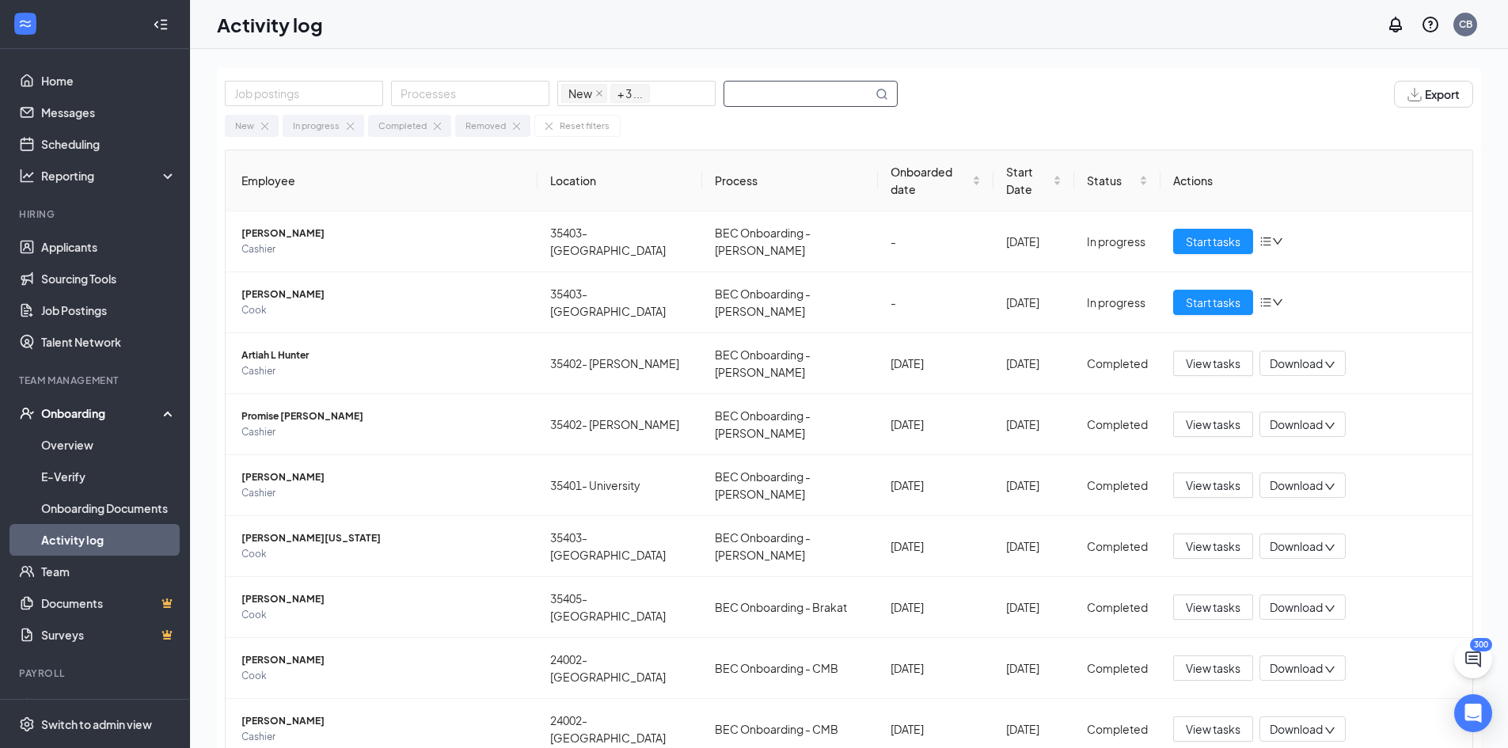
click at [791, 90] on input "text" at bounding box center [798, 94] width 148 height 25
type input "r"
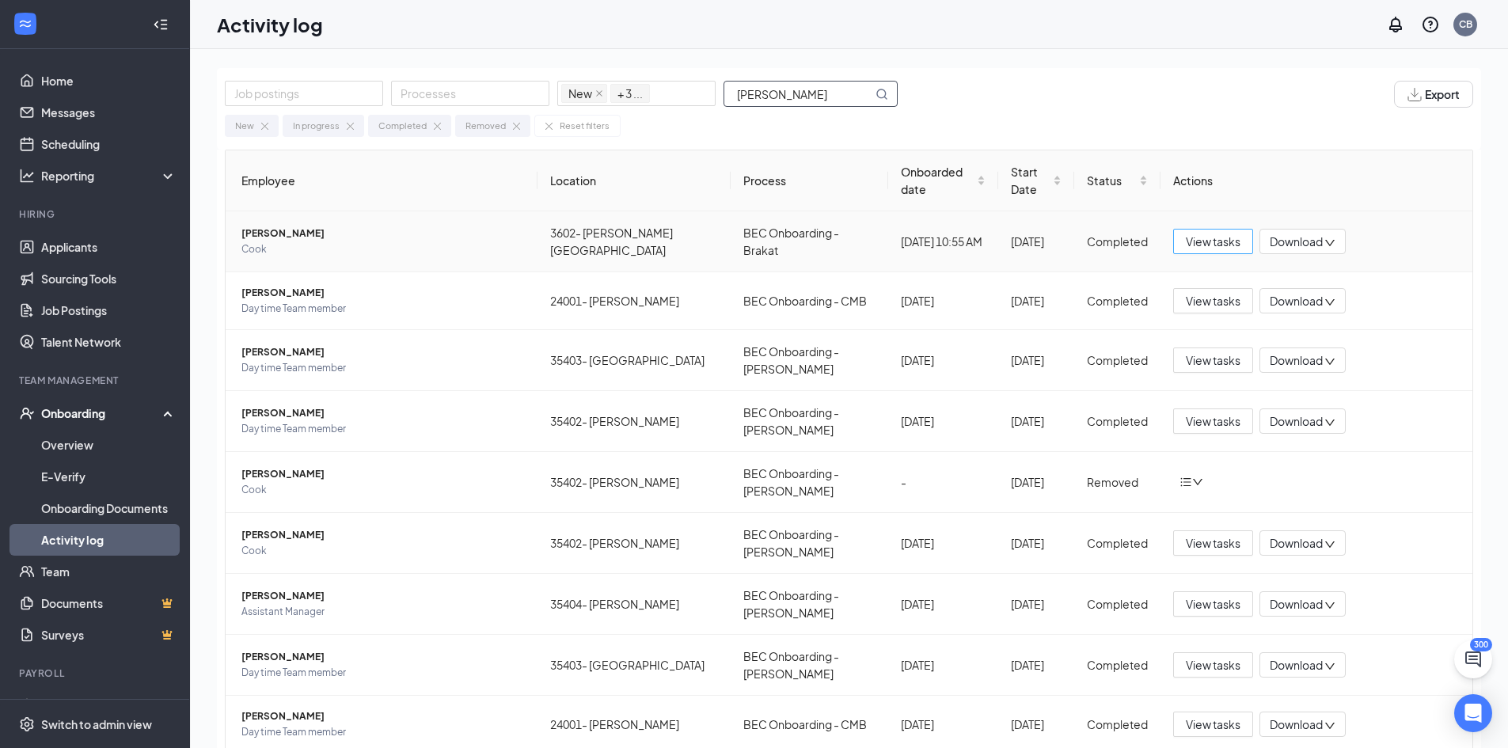
type input "[PERSON_NAME]"
click at [1200, 233] on span "View tasks" at bounding box center [1213, 241] width 55 height 17
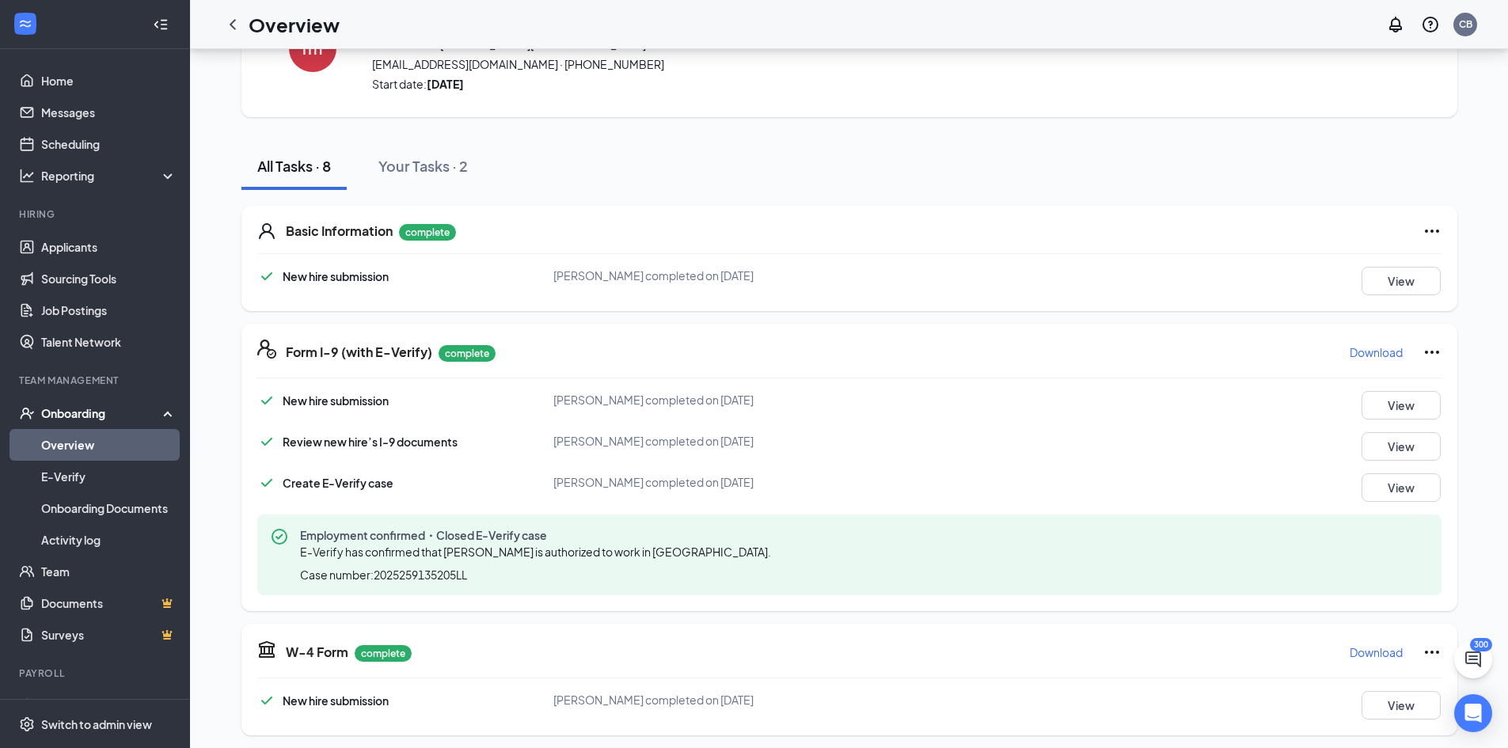
scroll to position [158, 0]
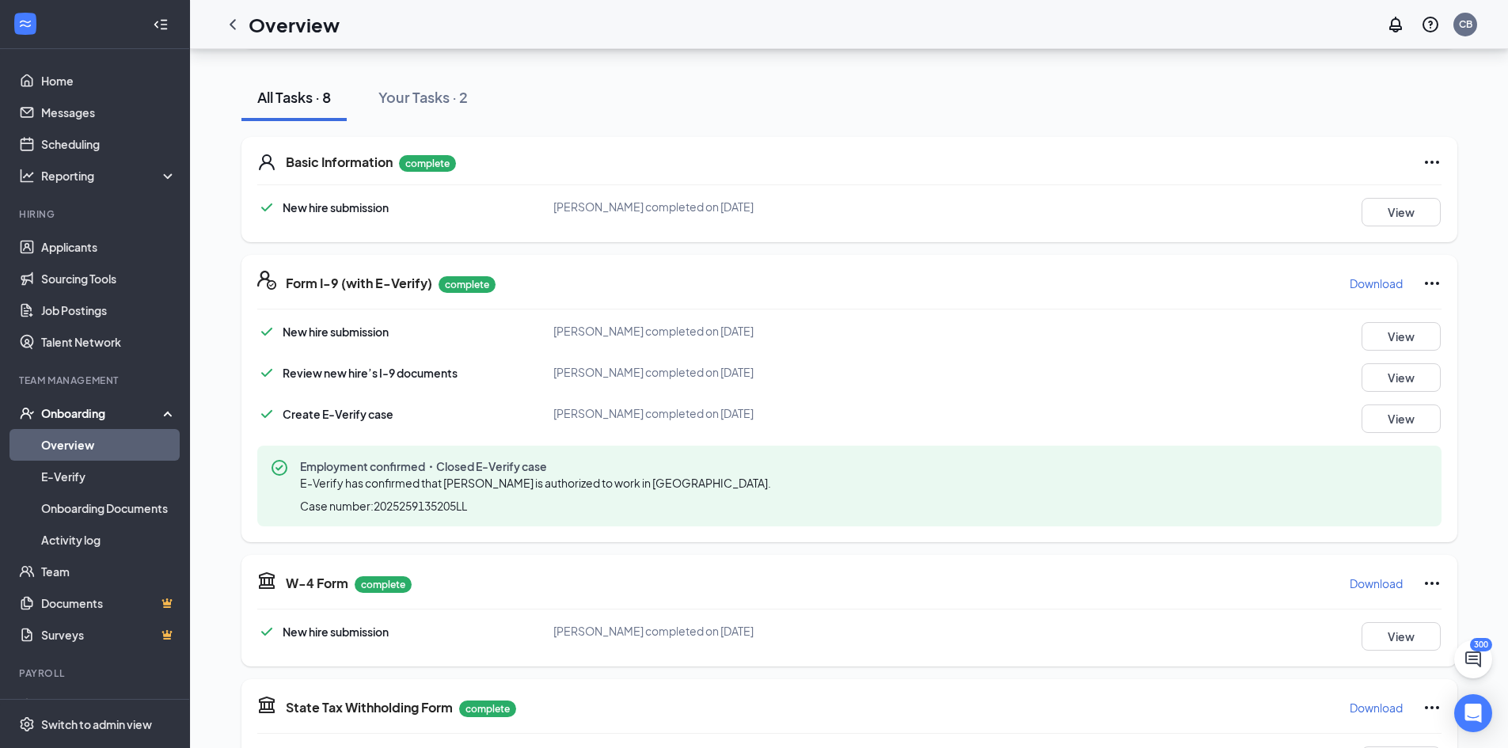
click at [886, 599] on div "W-4 Form complete Download New hire submission [PERSON_NAME] completed on [DATE…" at bounding box center [849, 611] width 1216 height 112
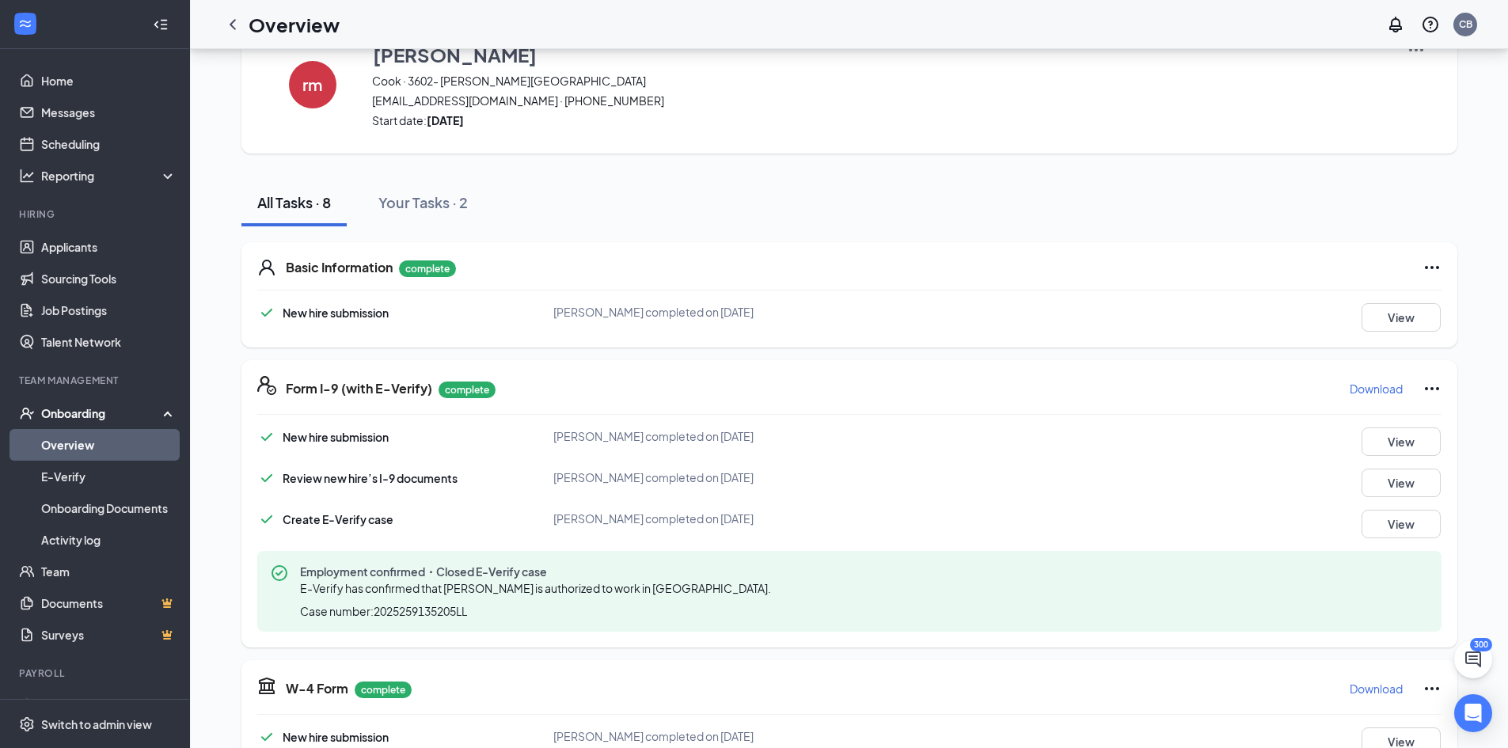
scroll to position [0, 0]
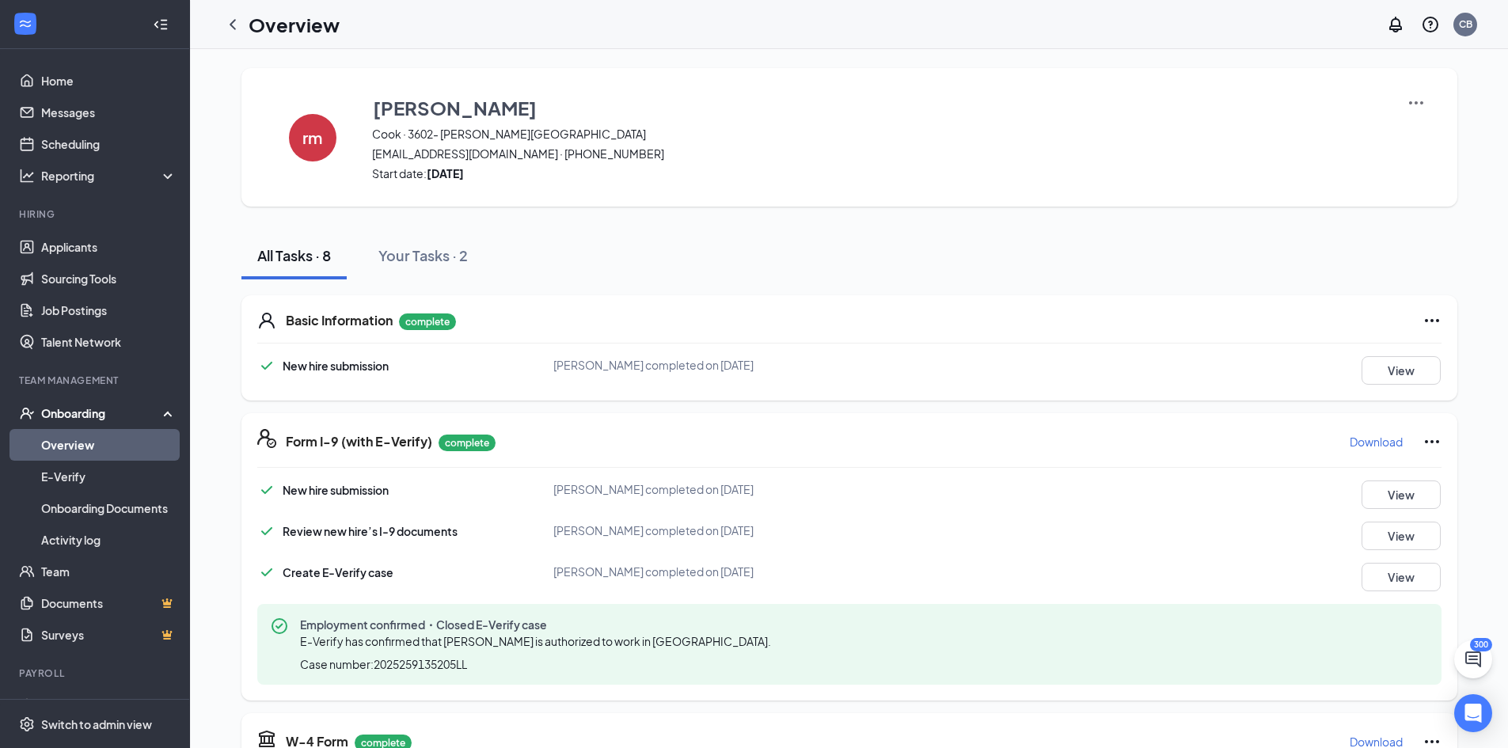
click at [960, 474] on div "Form I-9 (with E-Verify) complete Download New hire submission [PERSON_NAME] co…" at bounding box center [849, 556] width 1216 height 287
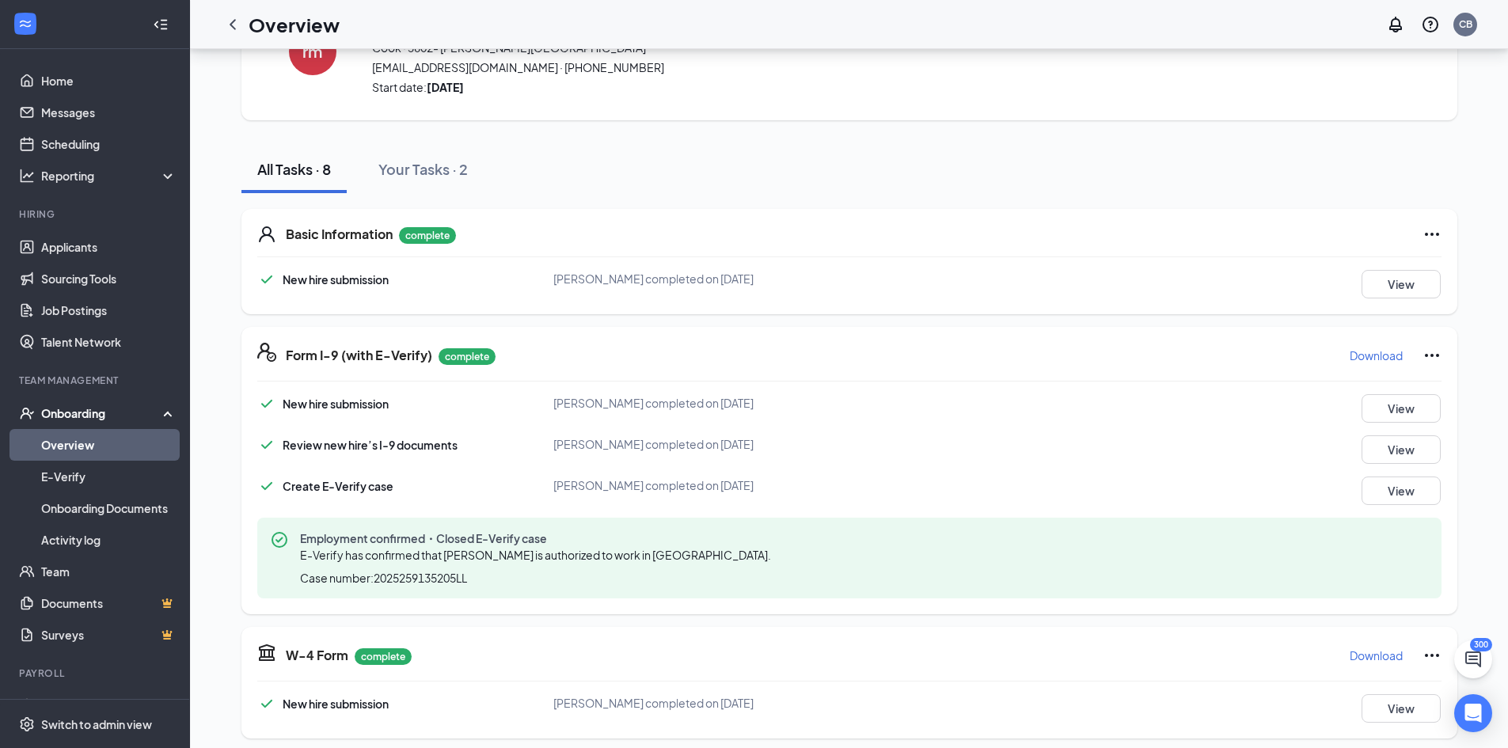
scroll to position [396, 0]
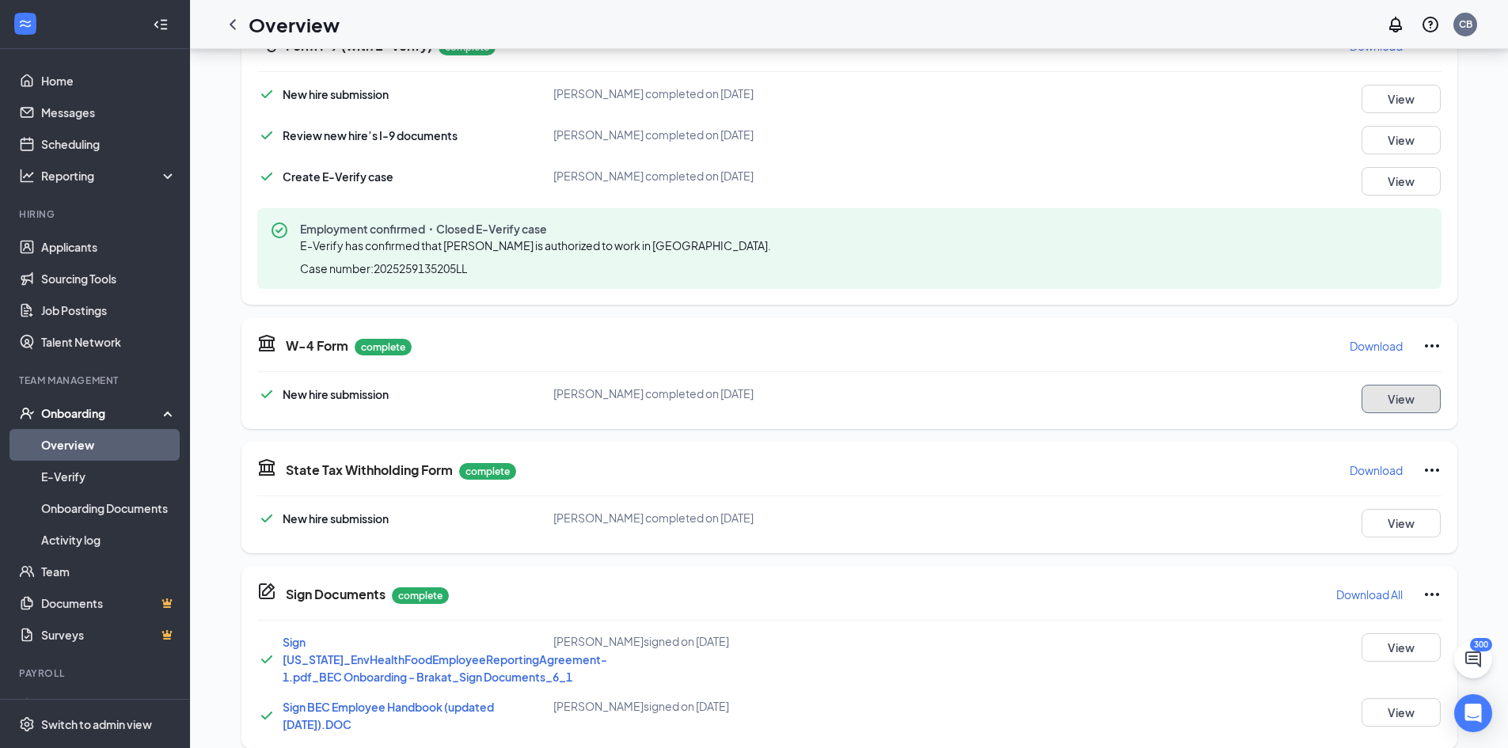
click at [1406, 400] on button "View" at bounding box center [1400, 399] width 79 height 28
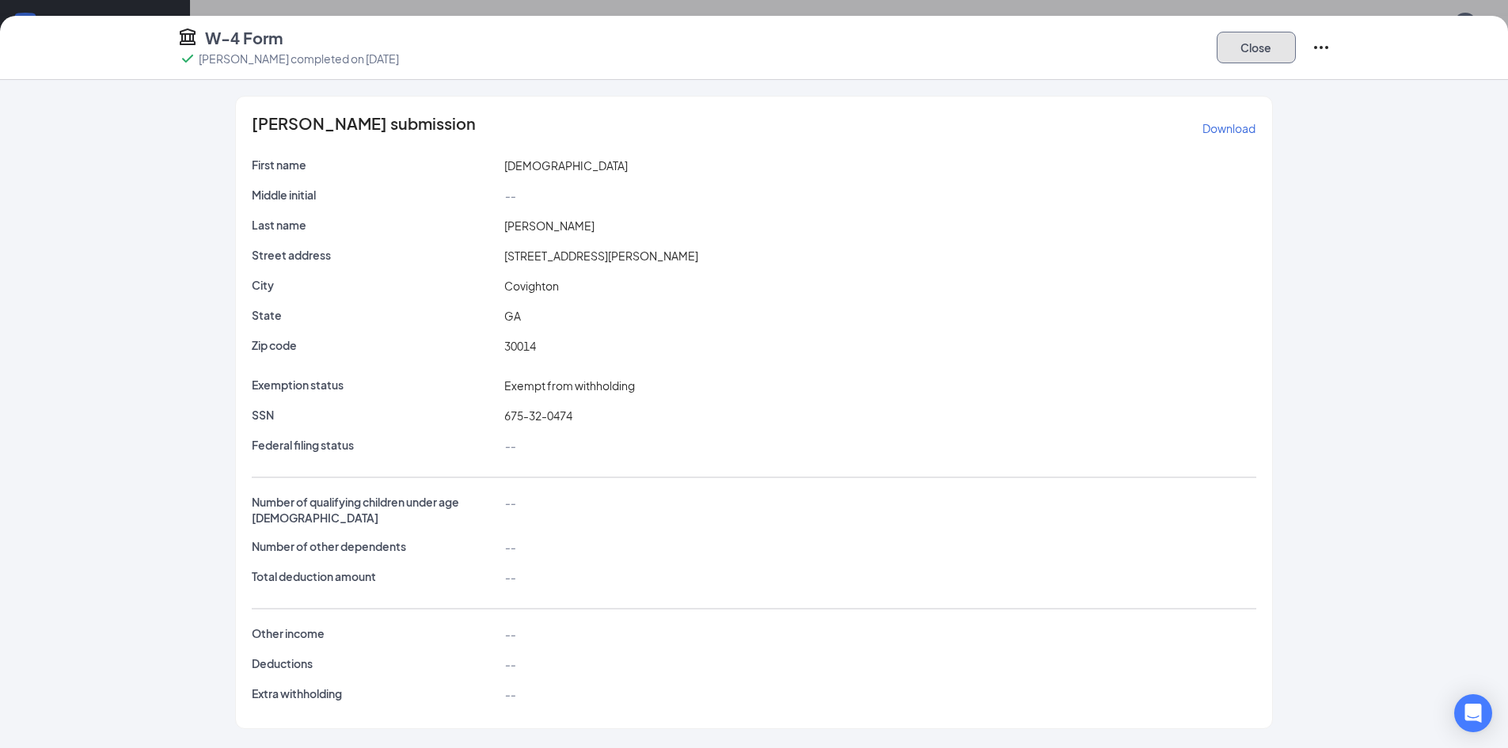
click at [1268, 57] on button "Close" at bounding box center [1255, 48] width 79 height 32
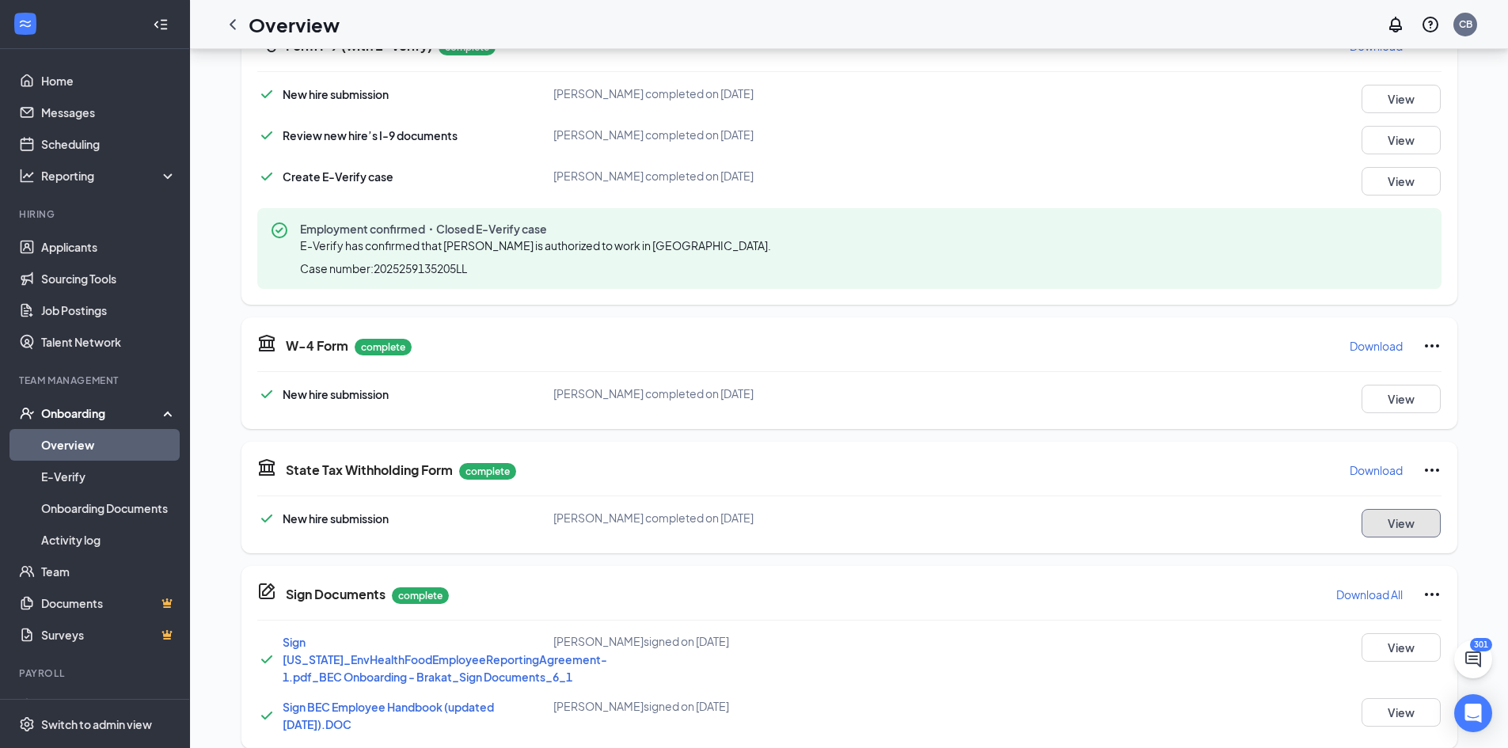
click at [1408, 519] on button "View" at bounding box center [1400, 523] width 79 height 28
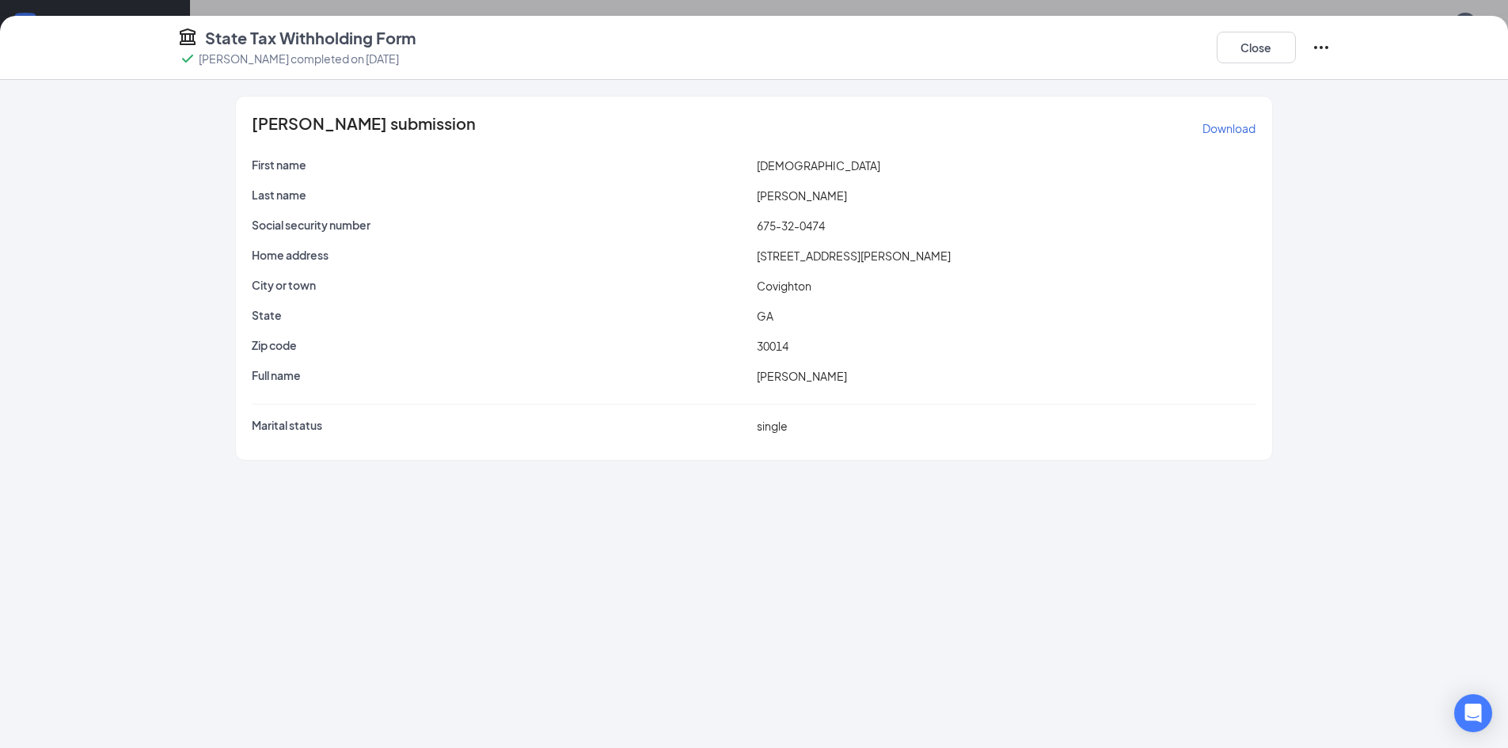
click at [373, 654] on div "[PERSON_NAME] submission Download First name ramahri Last name [PERSON_NAME] So…" at bounding box center [754, 414] width 1508 height 668
click at [1253, 55] on button "Close" at bounding box center [1255, 48] width 79 height 32
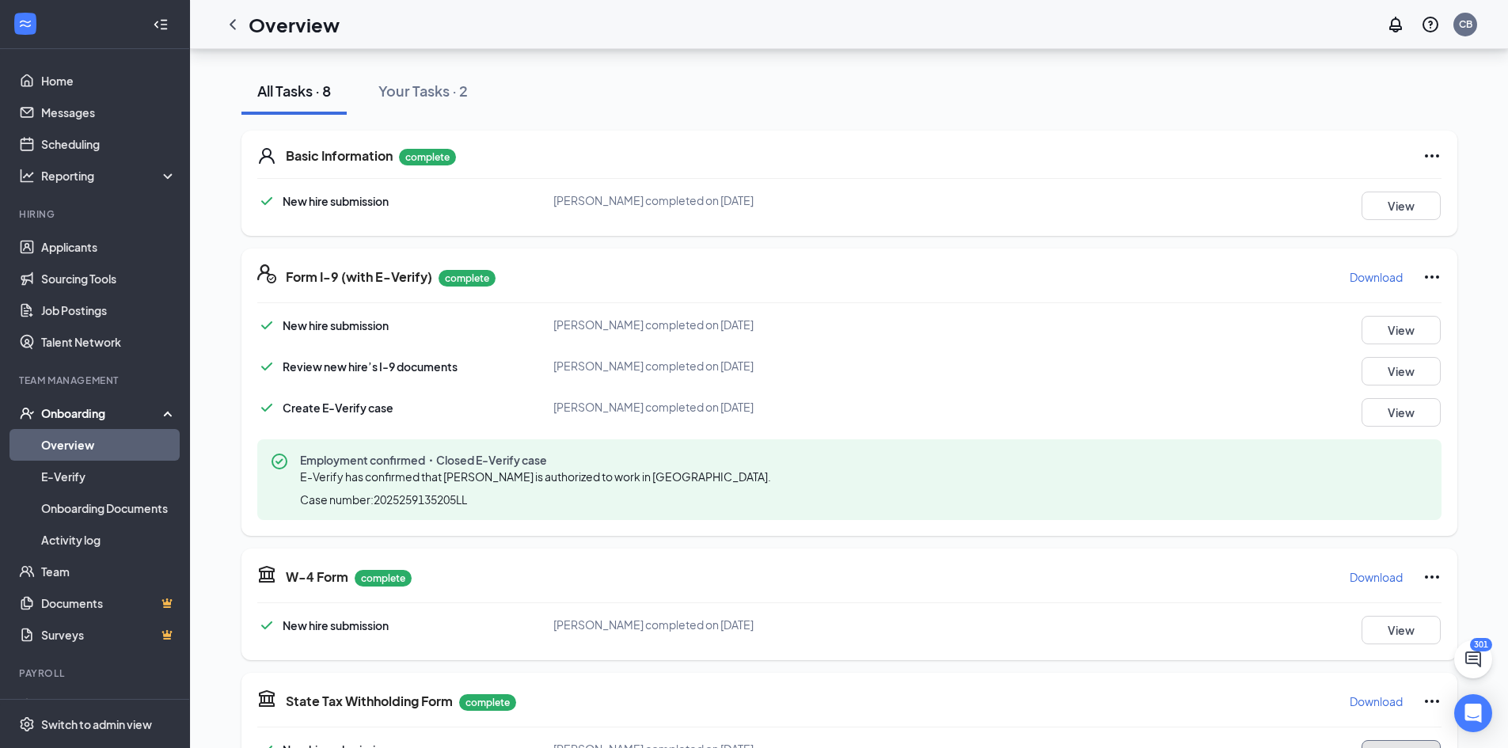
scroll to position [158, 0]
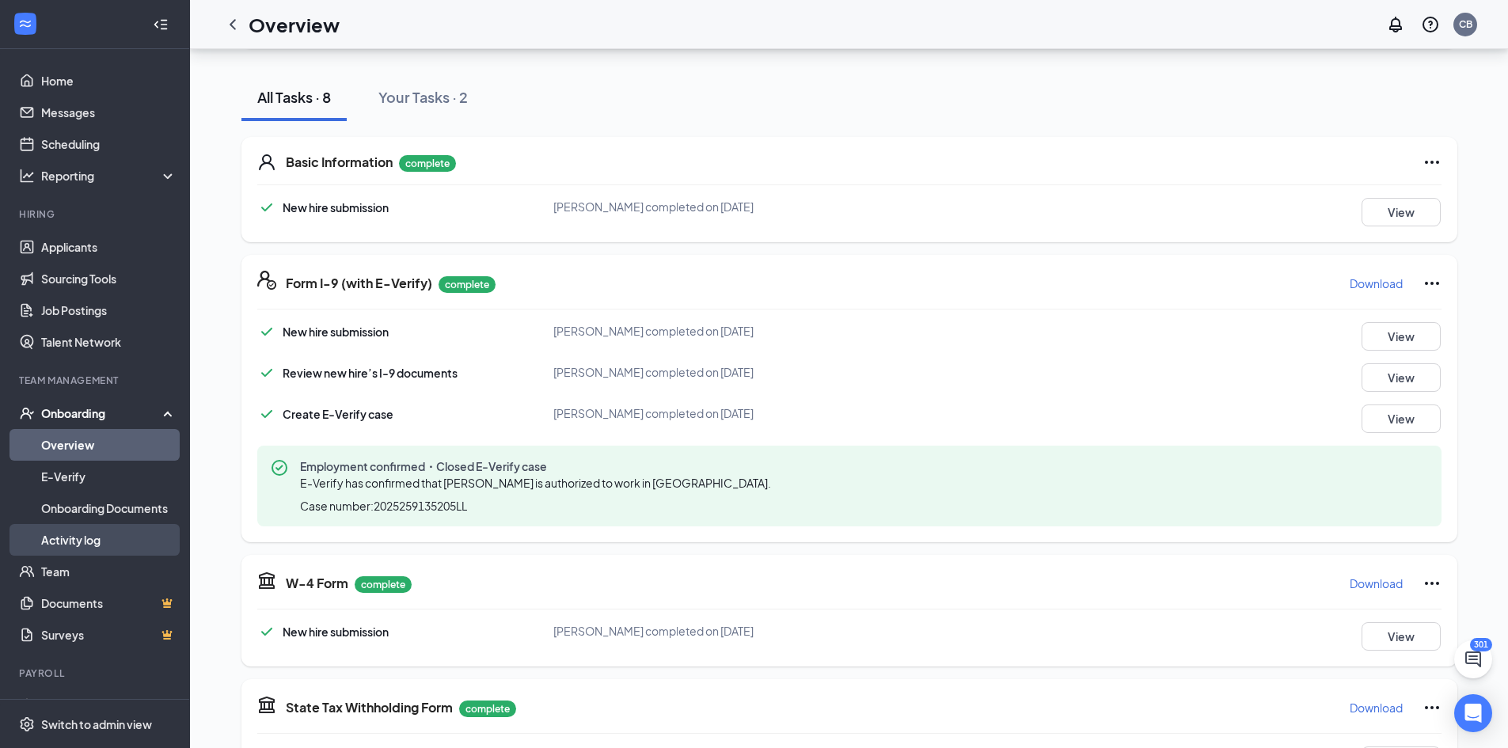
click at [89, 537] on link "Activity log" at bounding box center [108, 540] width 135 height 32
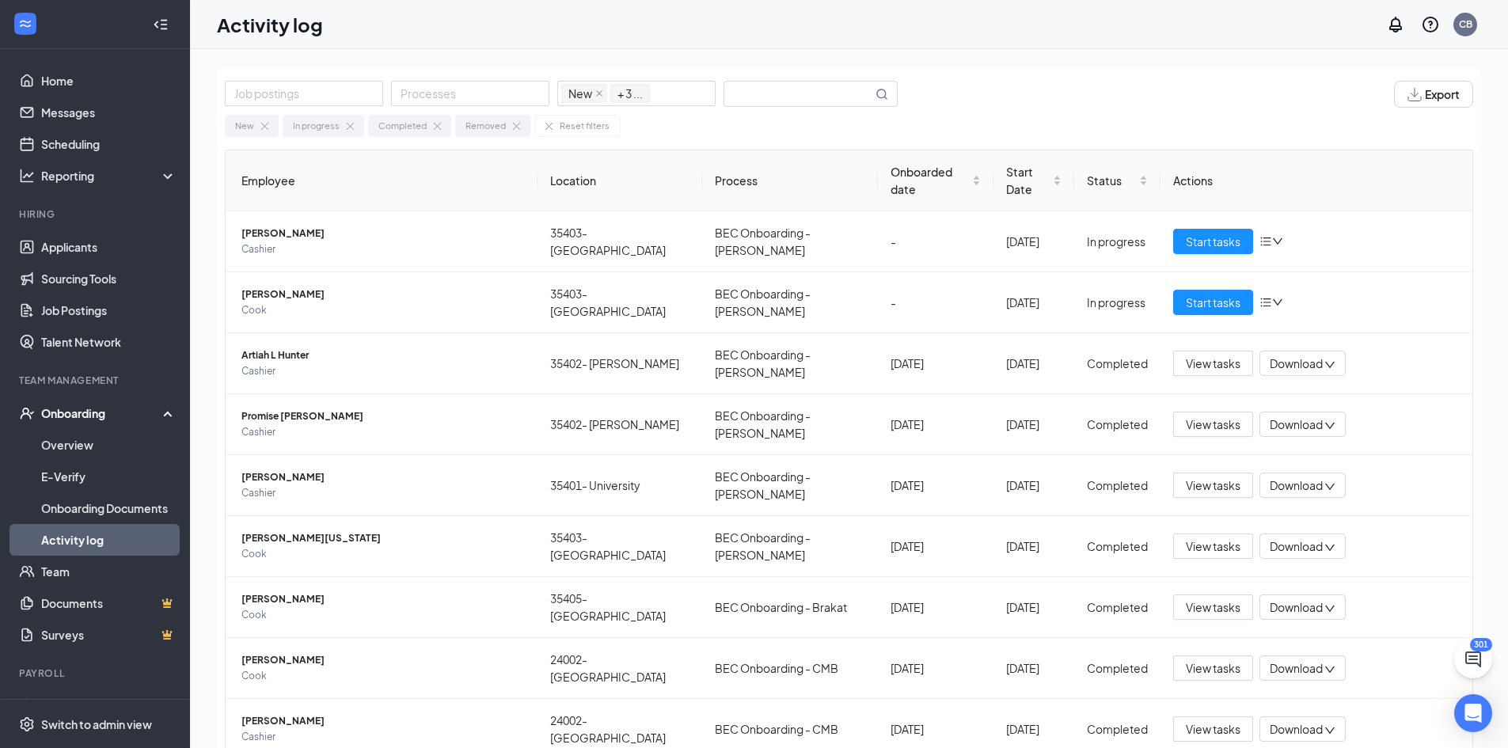
click at [1013, 119] on div "New In progress Completed Removed Reset filters" at bounding box center [849, 122] width 1248 height 29
click at [792, 97] on input "text" at bounding box center [798, 94] width 148 height 25
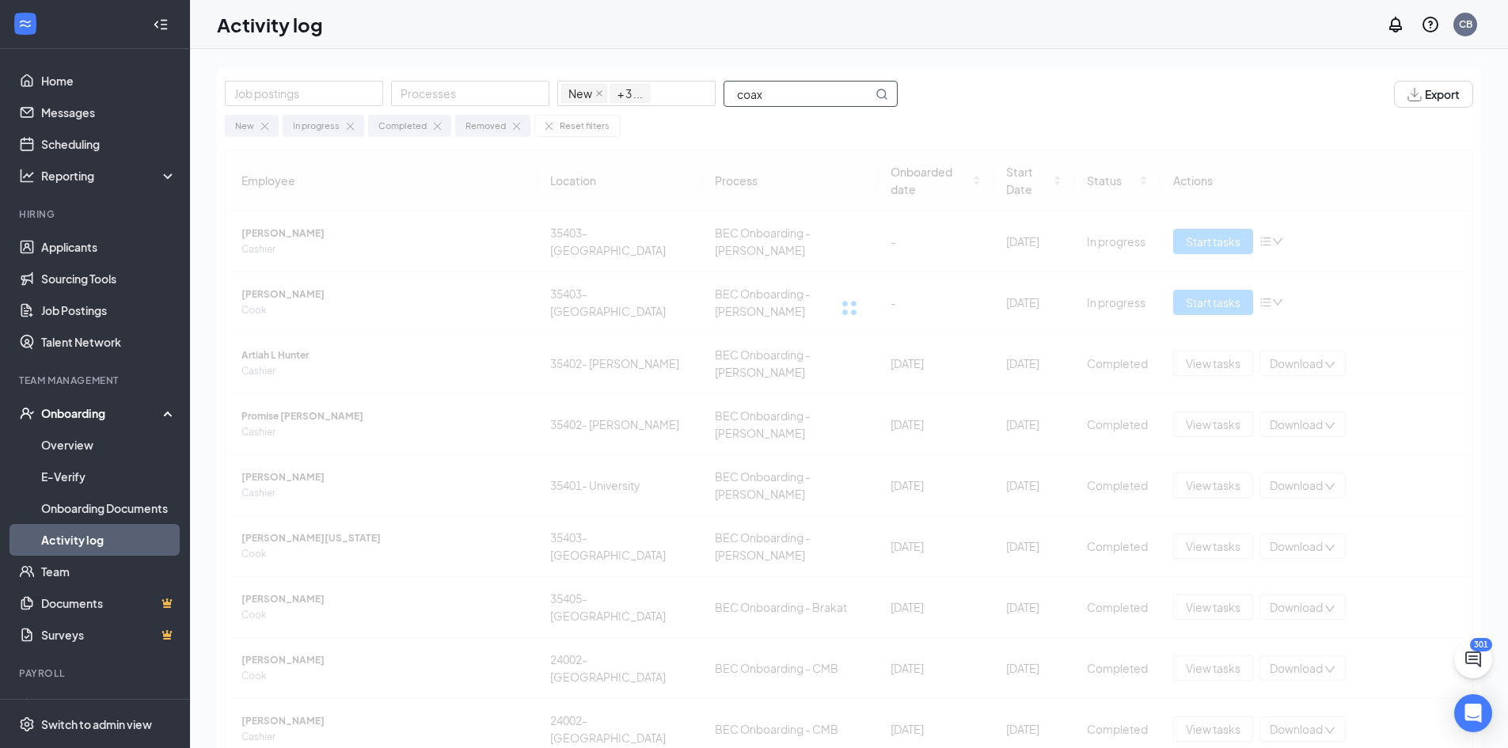
type input "coaxu"
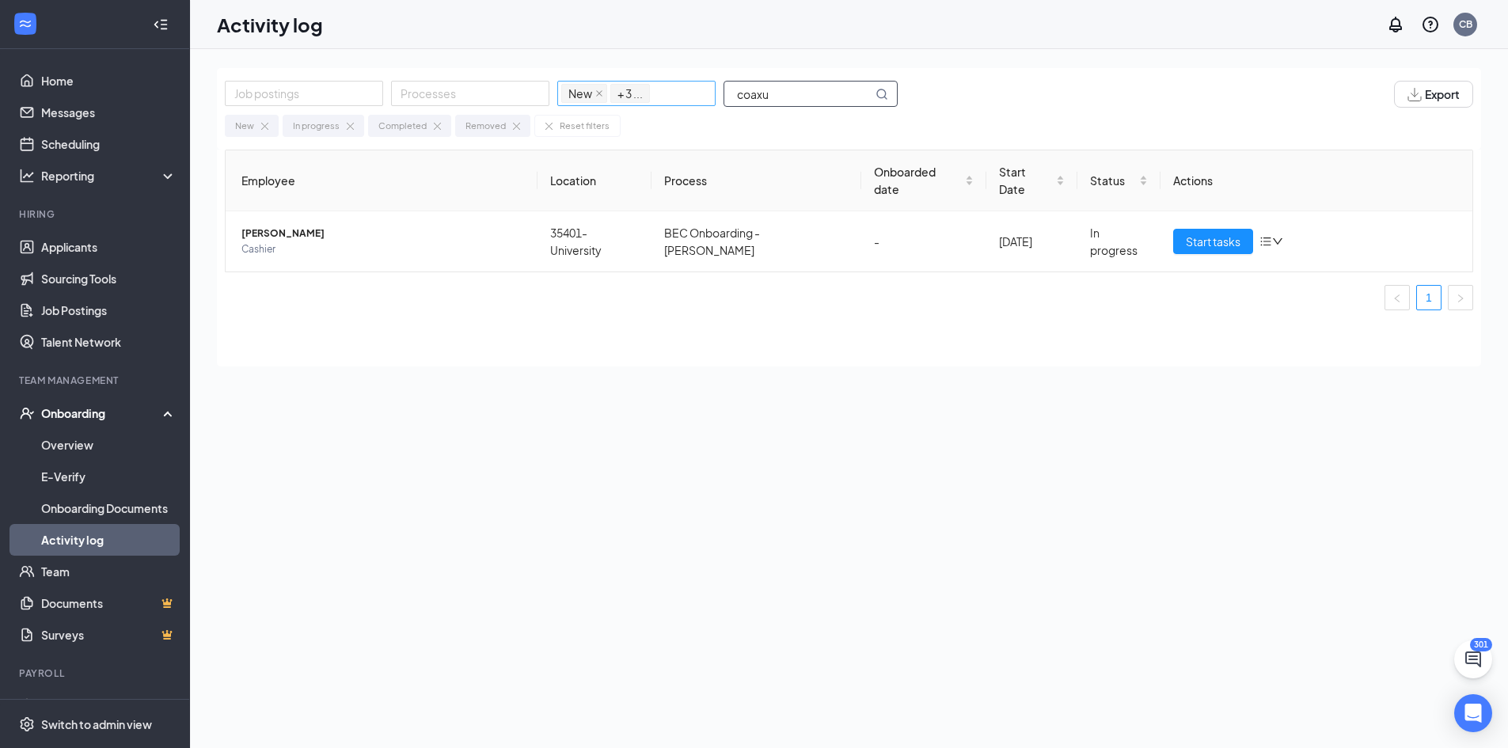
click at [714, 97] on div "Job postings Processes New In progress Completed Removed + 3 ... coaxu" at bounding box center [569, 94] width 689 height 27
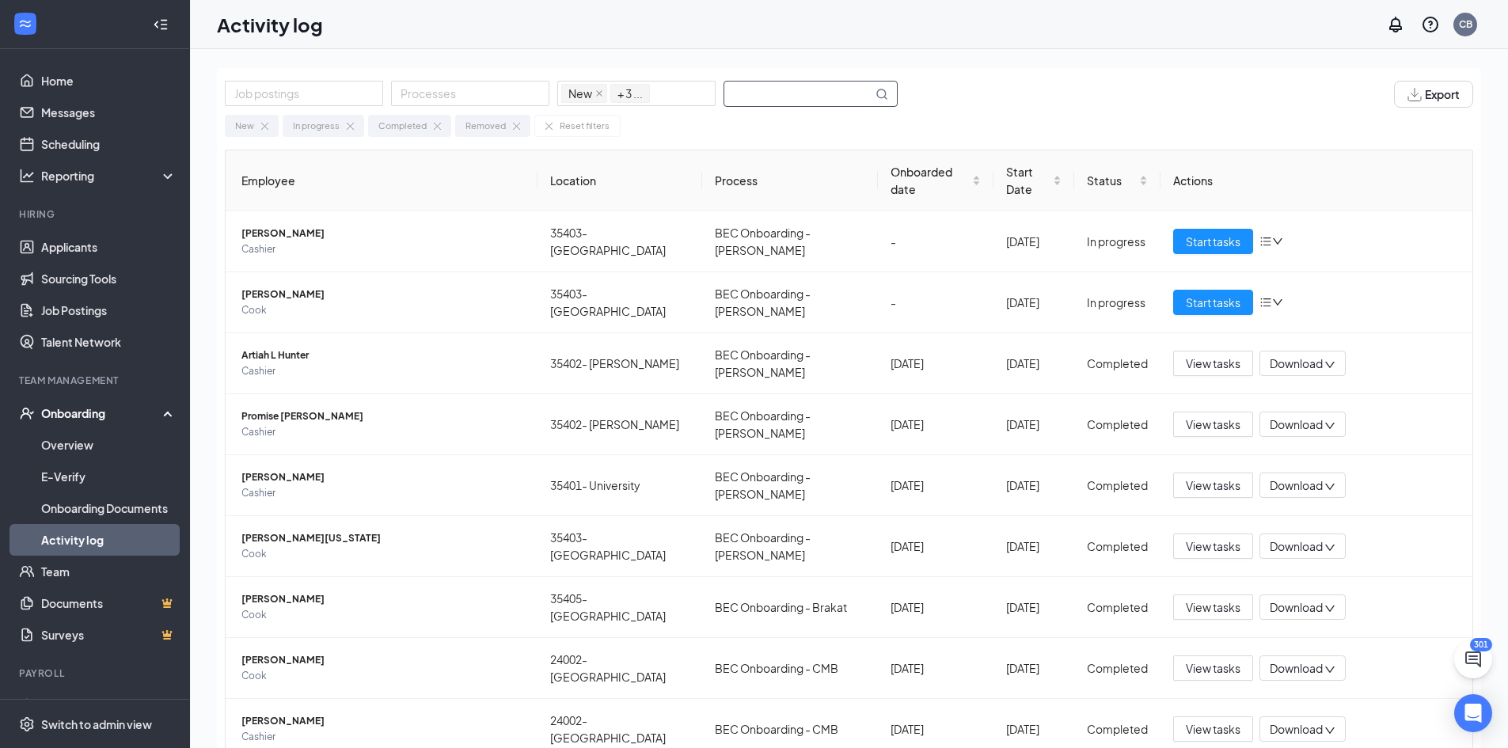
click at [788, 100] on input "text" at bounding box center [798, 94] width 148 height 25
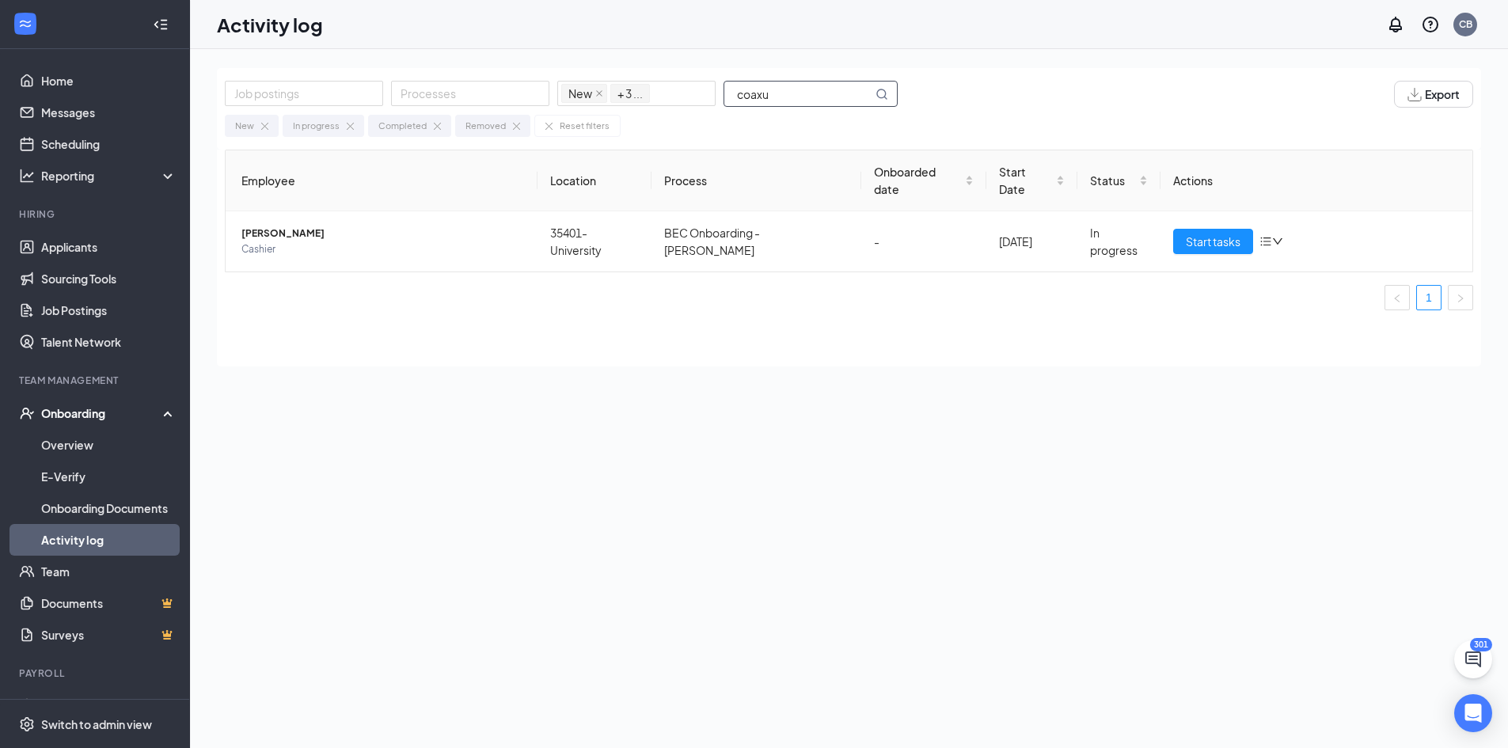
type input "coaxu"
click at [1122, 387] on div "Job postings Processes New In progress Completed Removed + 3 ... coaxu Export N…" at bounding box center [849, 434] width 1264 height 732
click at [1218, 233] on span "Start tasks" at bounding box center [1213, 241] width 55 height 17
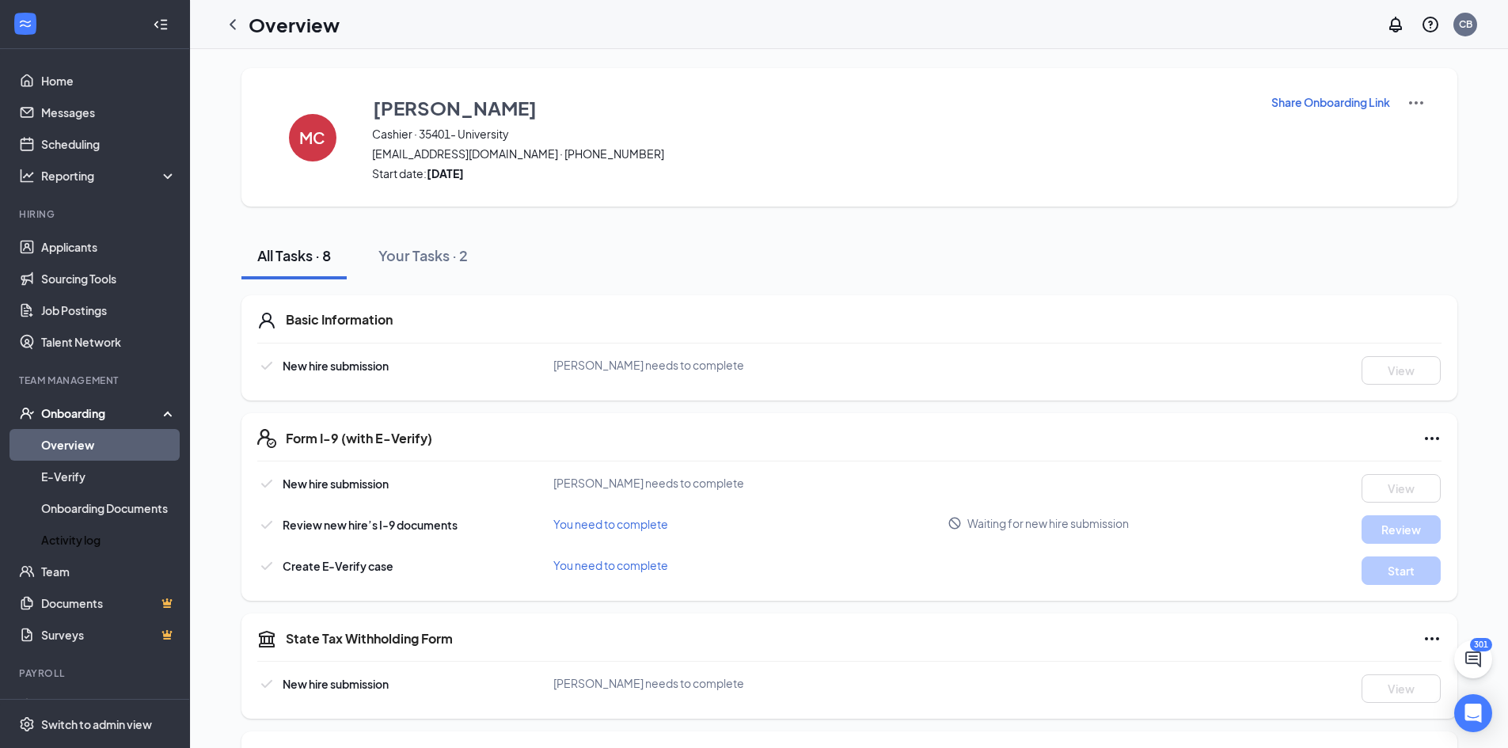
click at [893, 522] on div "You need to complete" at bounding box center [750, 523] width 395 height 17
